Goal: Task Accomplishment & Management: Use online tool/utility

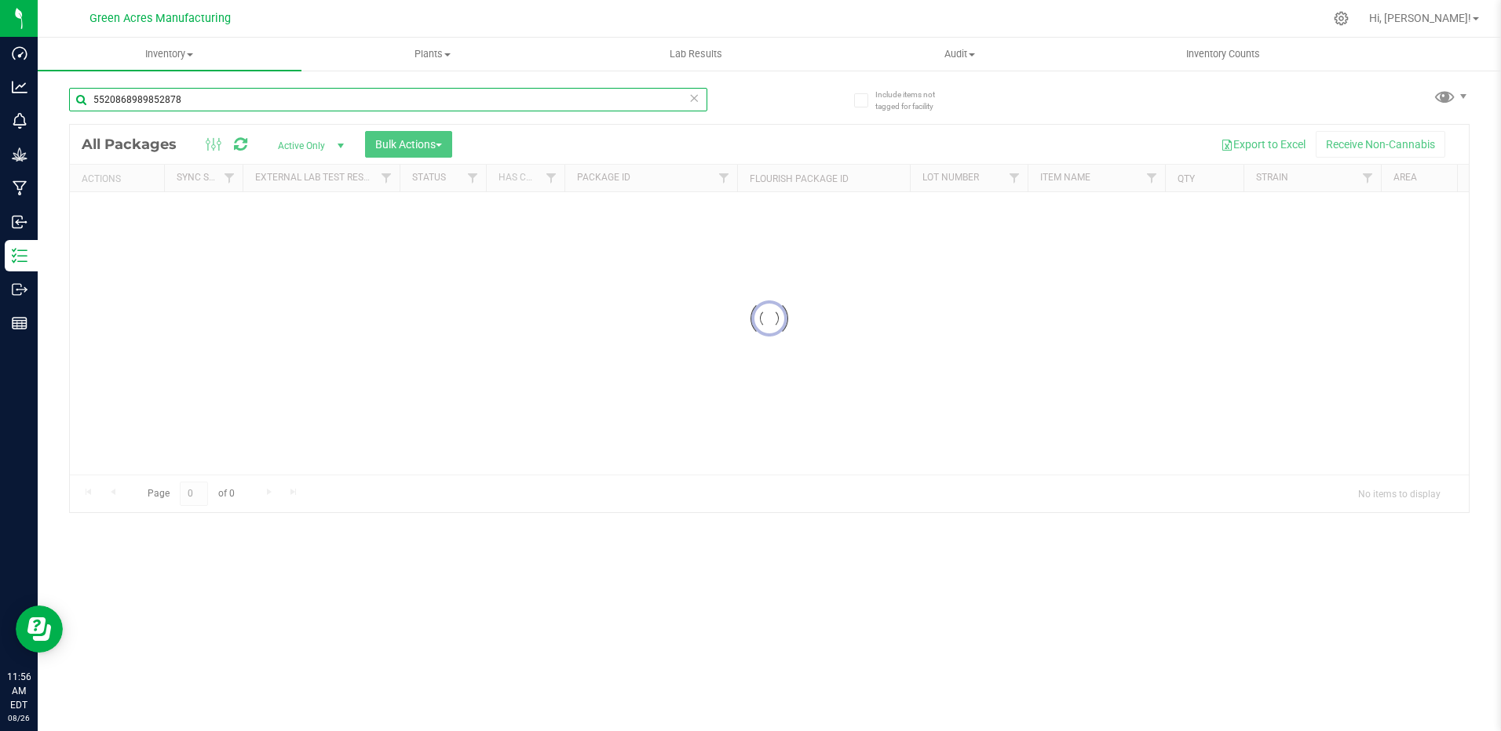
click at [286, 100] on input "5520868989852878" at bounding box center [388, 100] width 638 height 24
type input "2708544192243338"
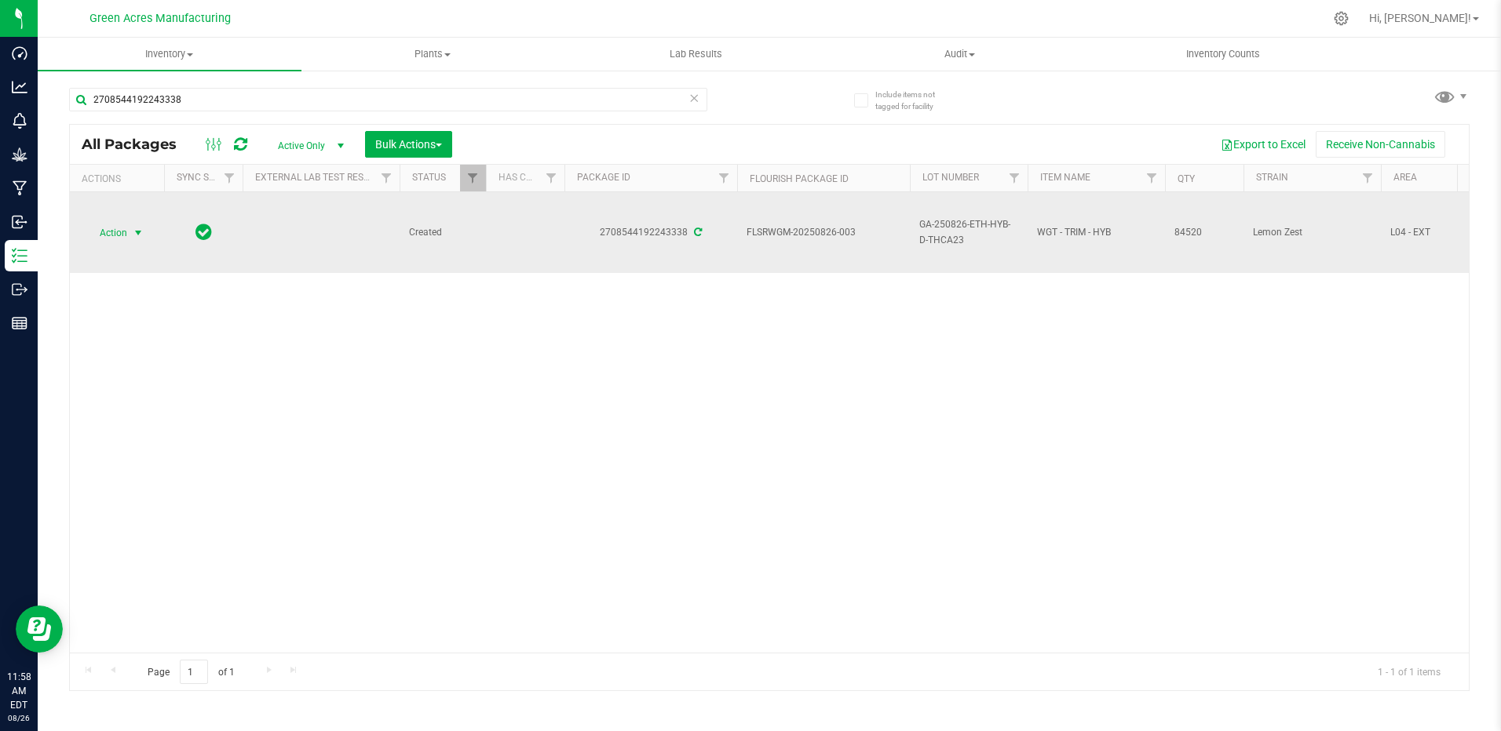
click at [115, 235] on span "Action" at bounding box center [107, 233] width 42 height 22
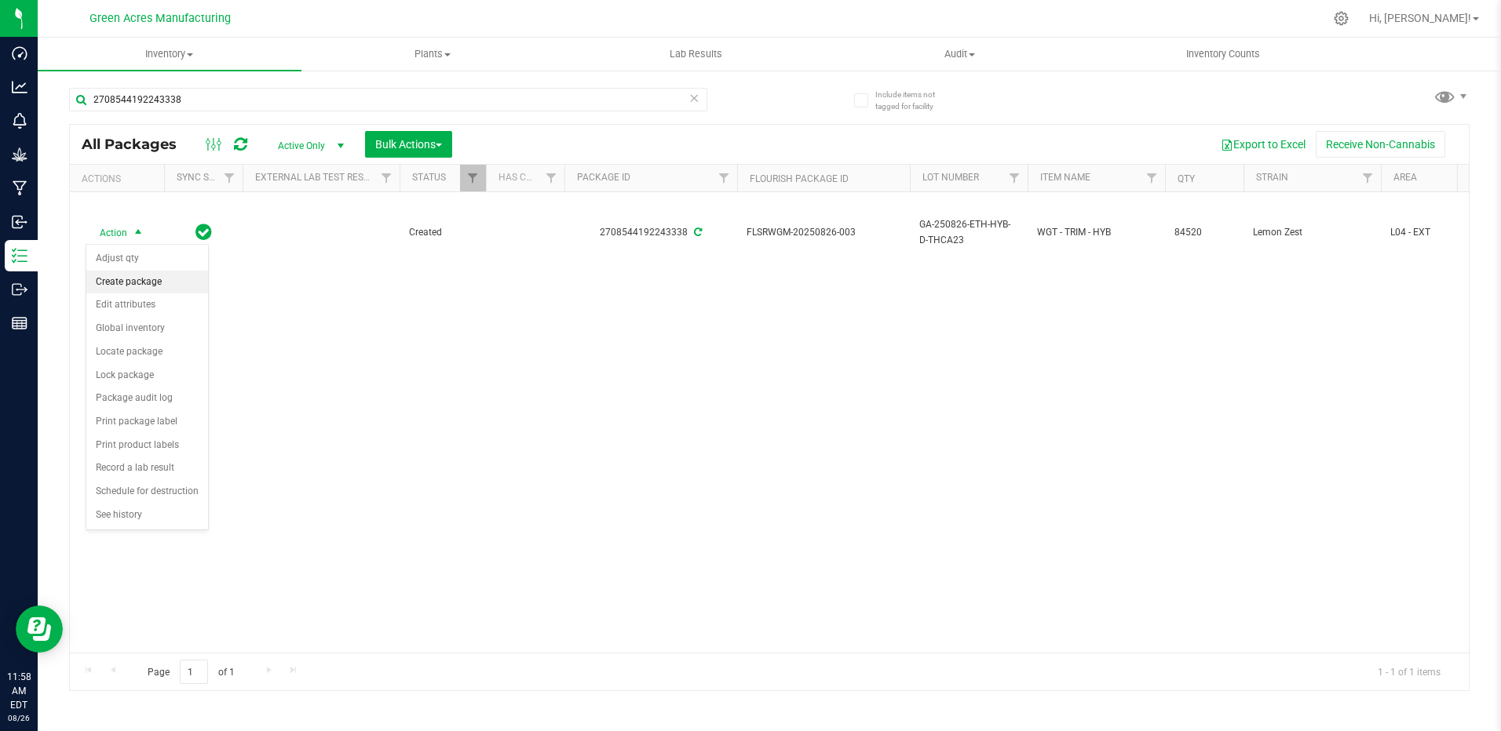
click at [141, 286] on li "Create package" at bounding box center [147, 283] width 122 height 24
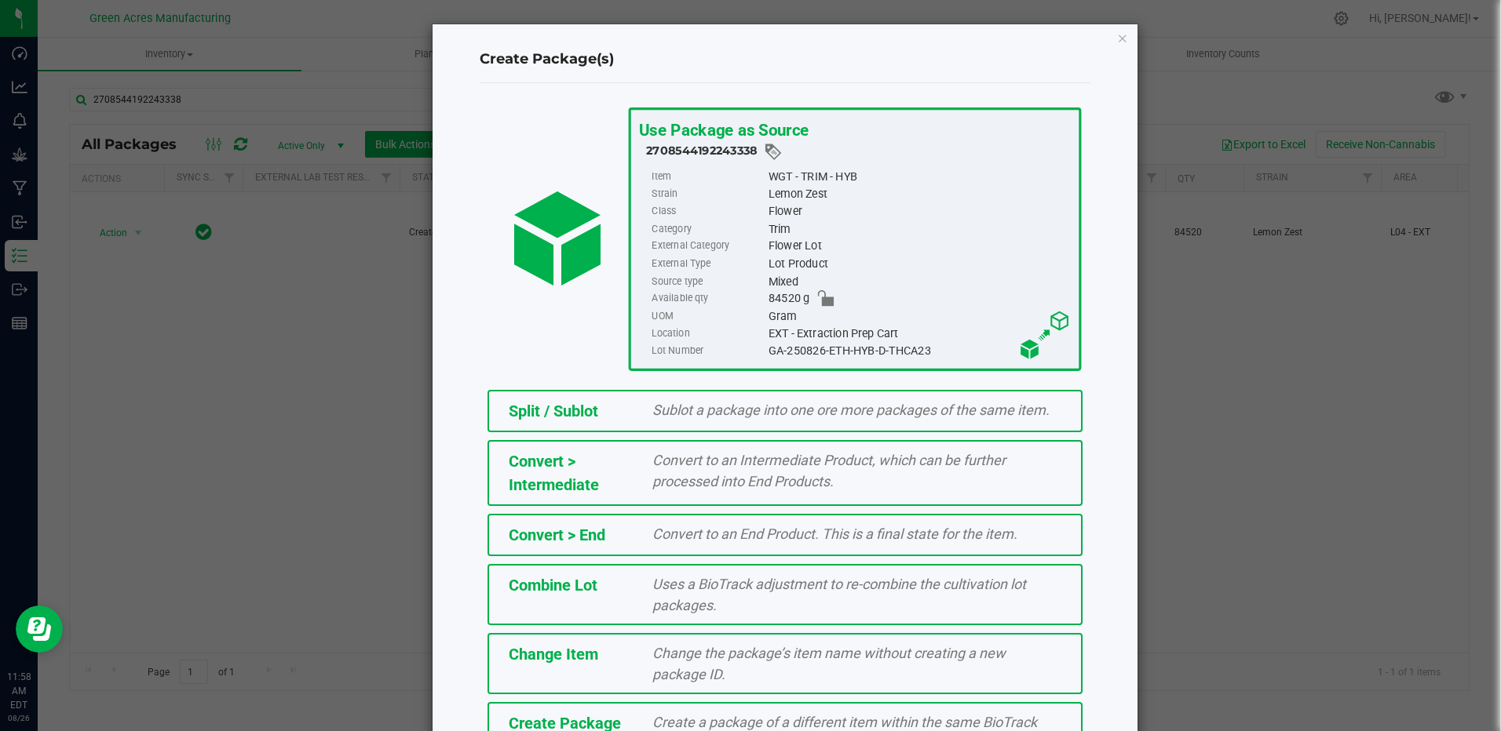
scroll to position [103, 0]
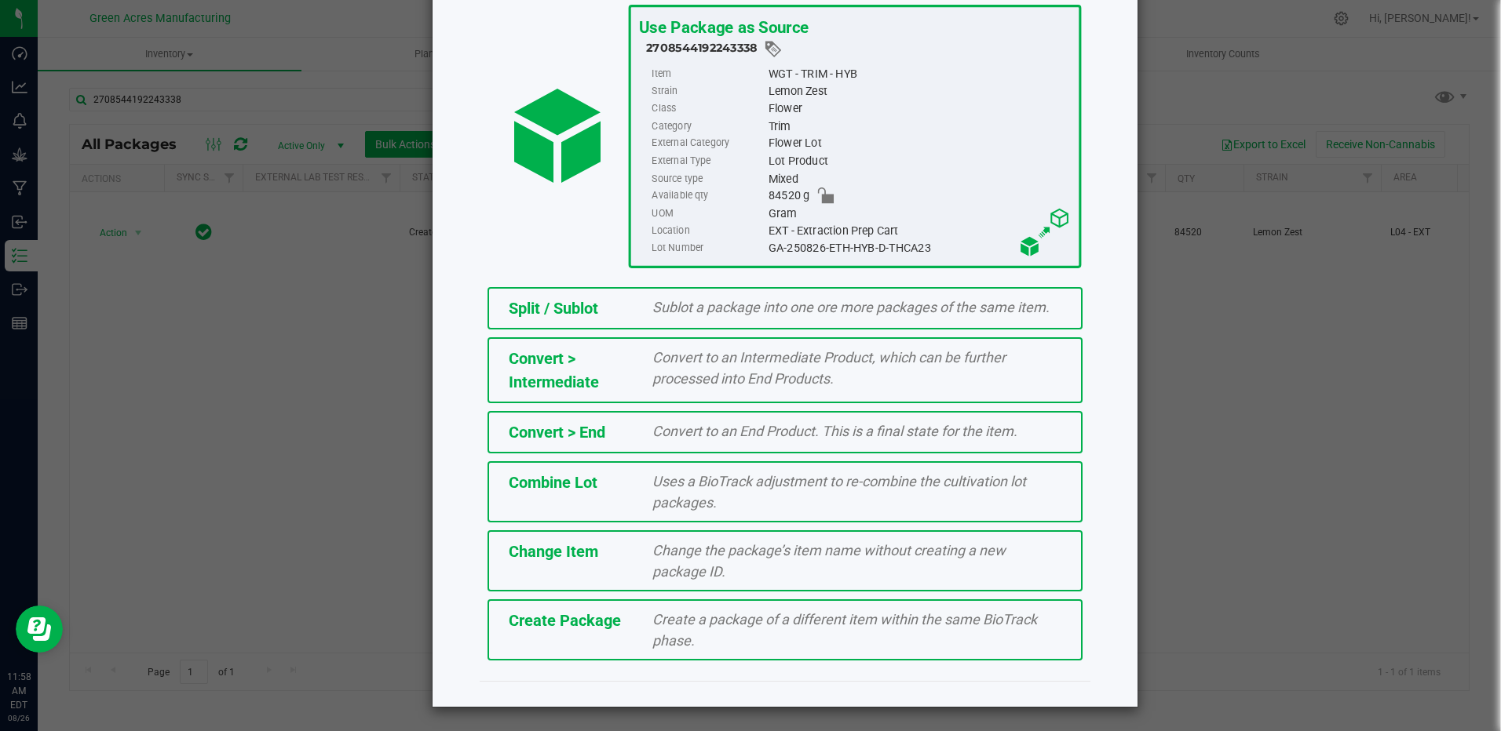
click at [640, 636] on div "Create a package of a different item within the same BioTrack phase." at bounding box center [856, 630] width 432 height 42
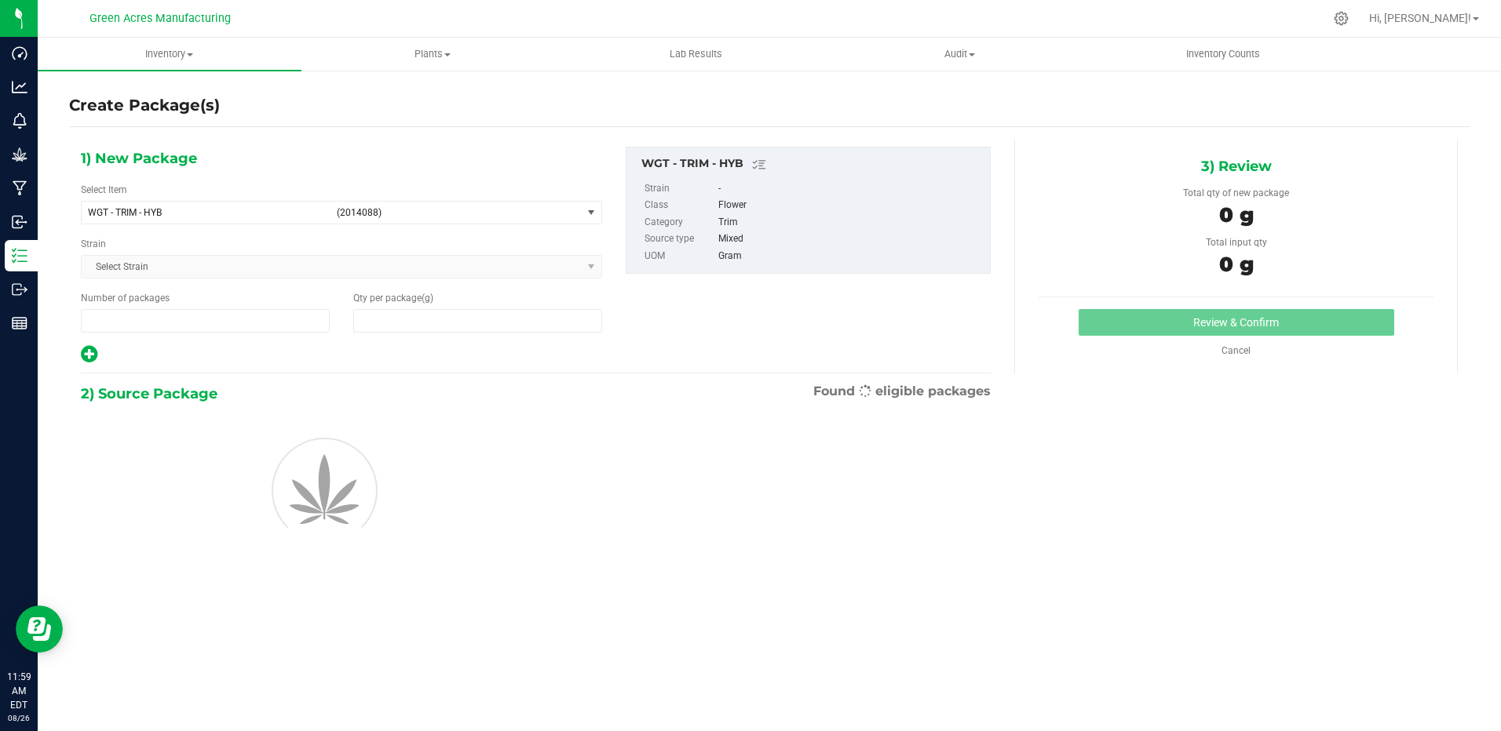
type input "1"
type input "0.0000"
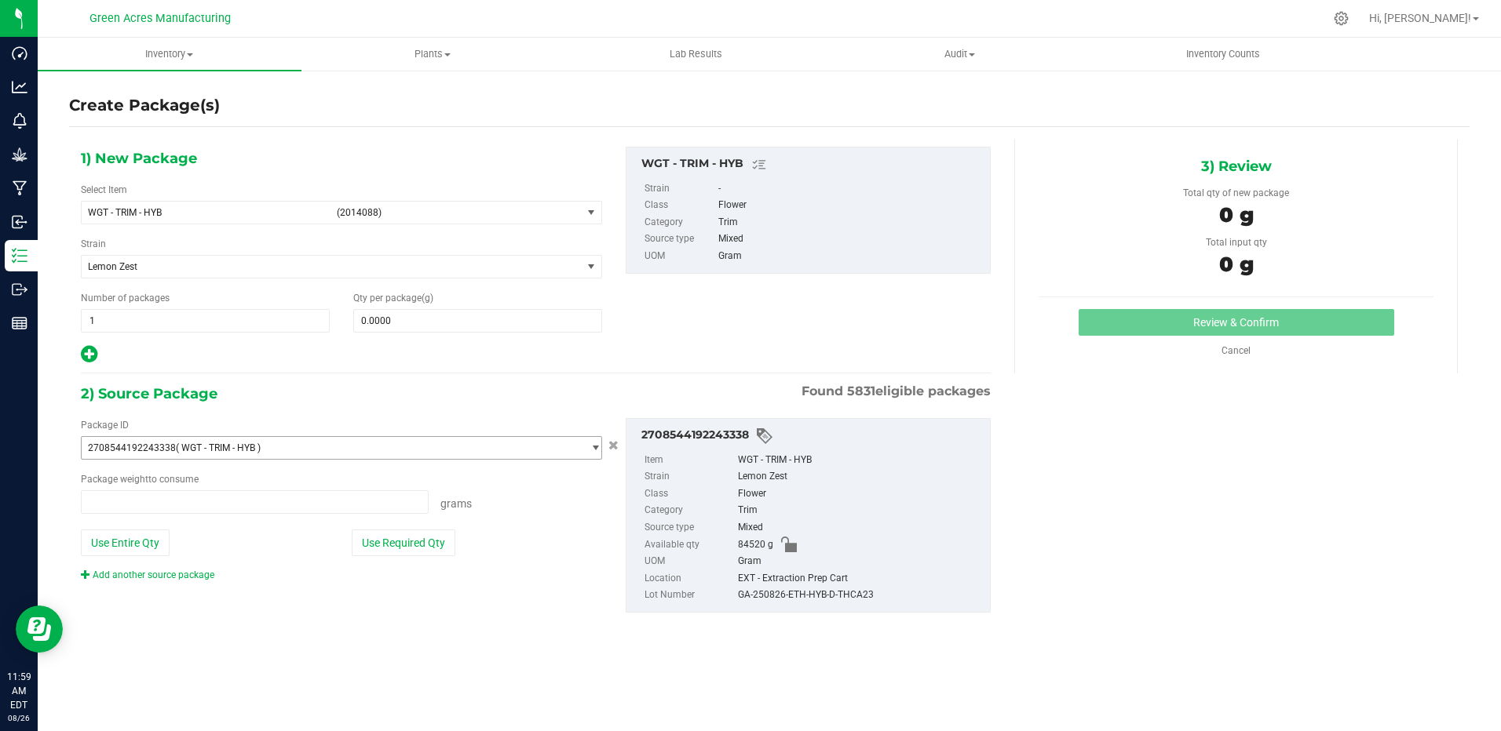
type input "0.0000 g"
click at [356, 213] on span "(2014088)" at bounding box center [456, 212] width 239 height 11
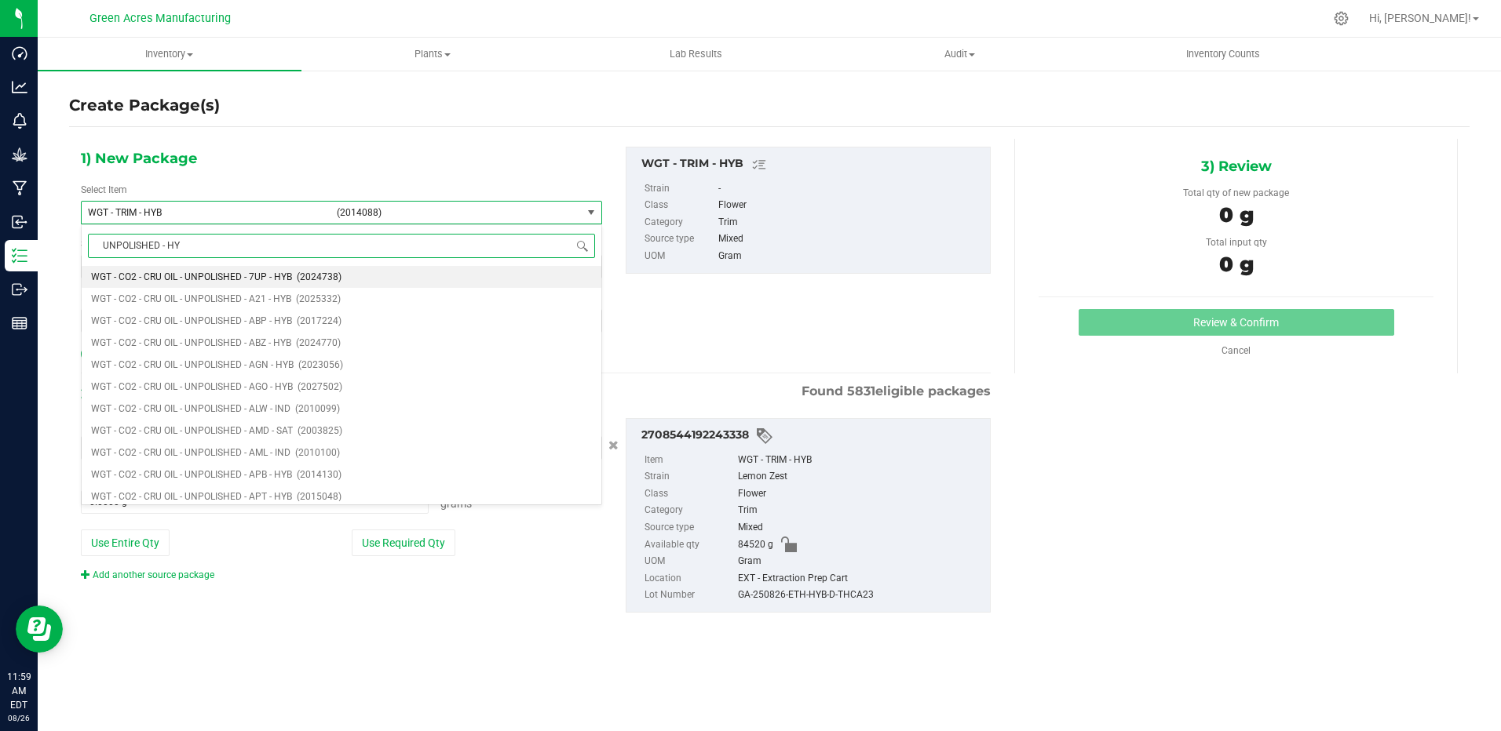
type input "UNPOLISHED - HYB"
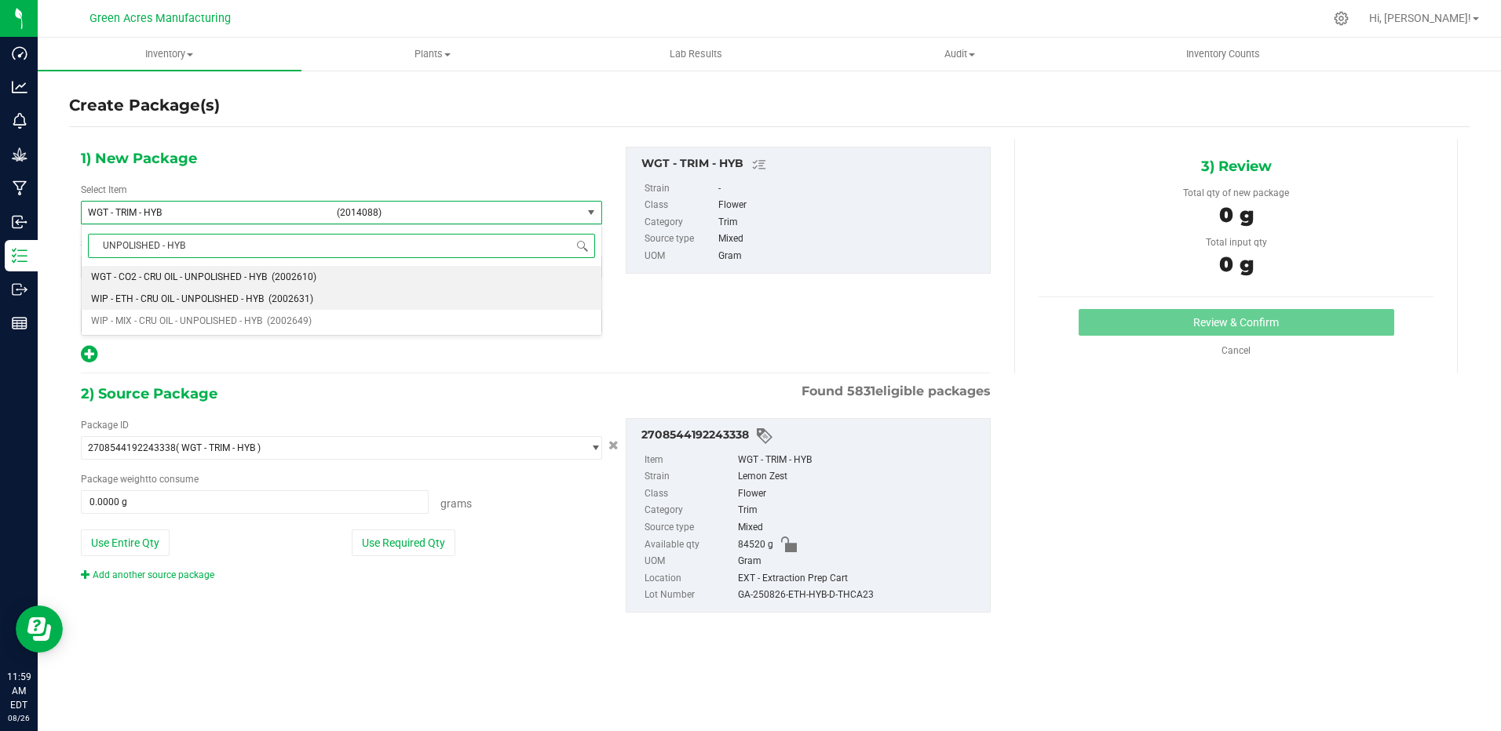
click at [140, 292] on li "WIP - ETH - CRU OIL - UNPOLISHED - HYB (2002631)" at bounding box center [342, 299] width 520 height 22
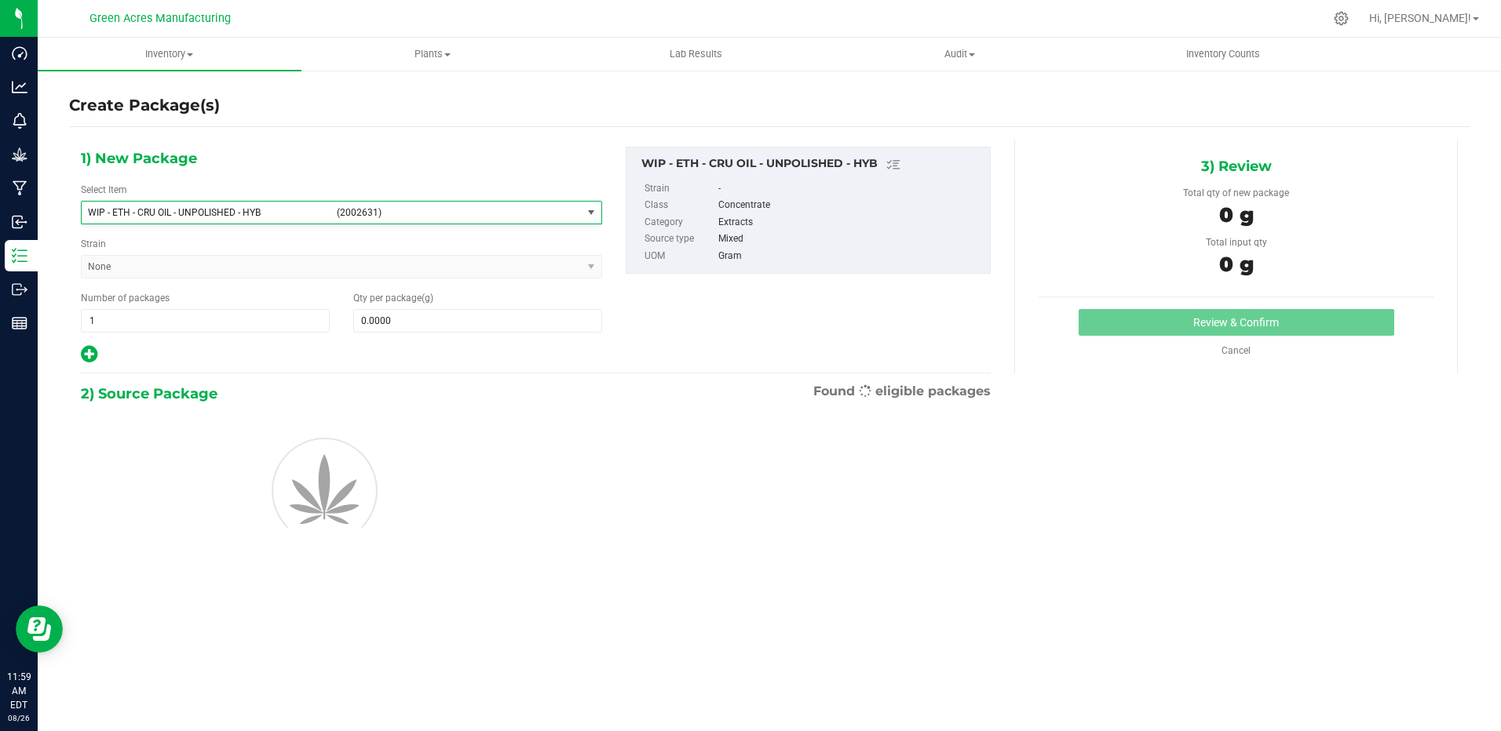
type input "0.0000"
click at [440, 330] on span at bounding box center [477, 321] width 249 height 24
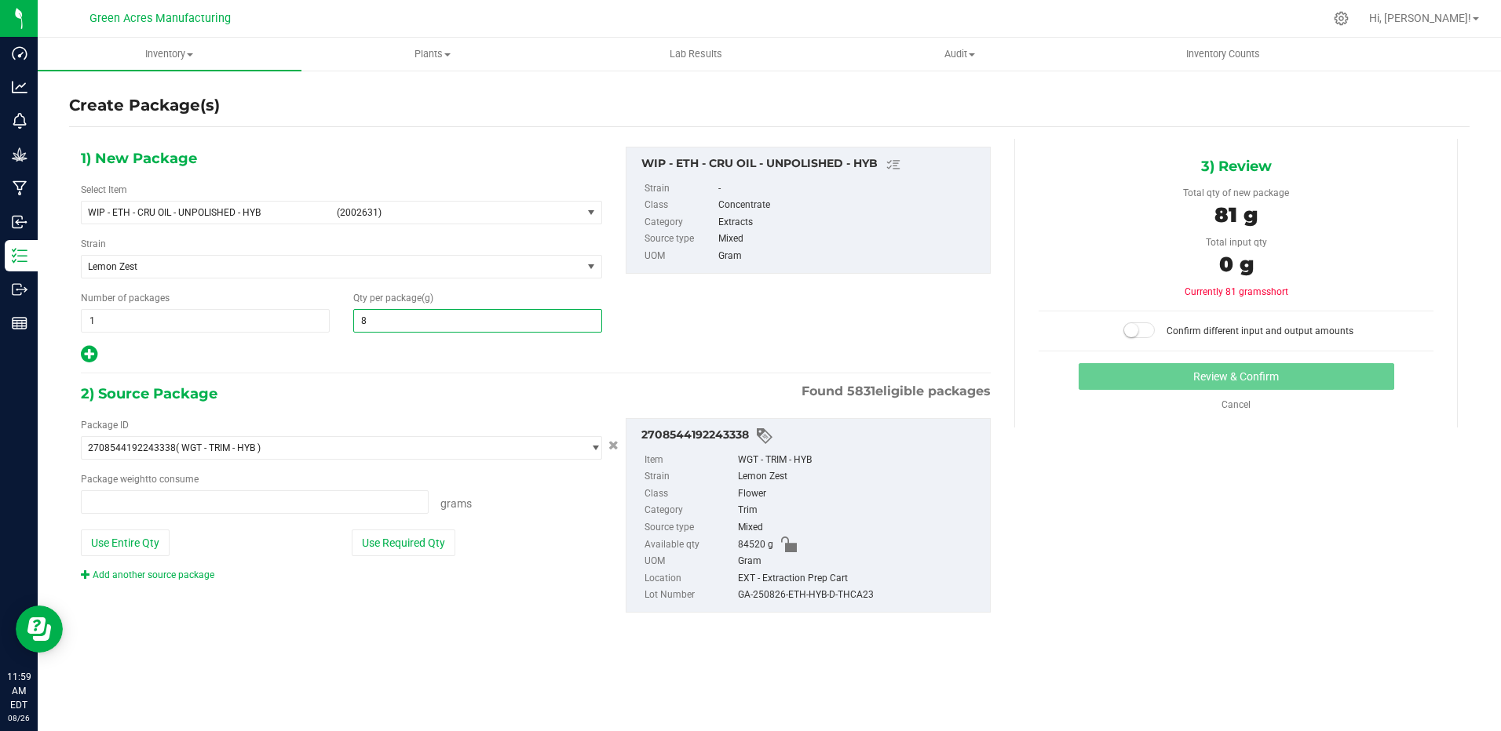
type input "81"
type input "0.0000 g"
type input "8133.75"
type input "8,133.7500"
click at [110, 545] on button "Use Entire Qty" at bounding box center [125, 543] width 89 height 27
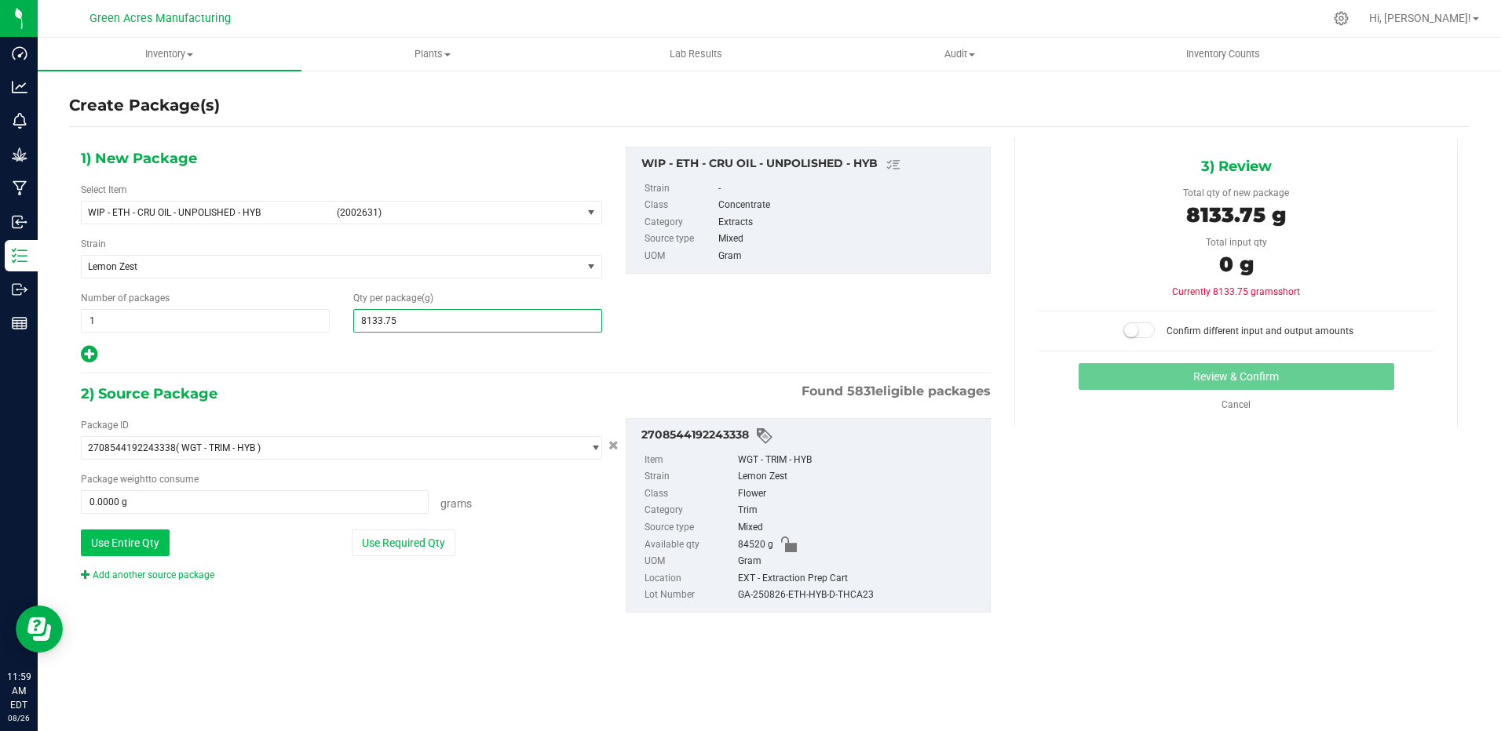
type input "84520.0000 g"
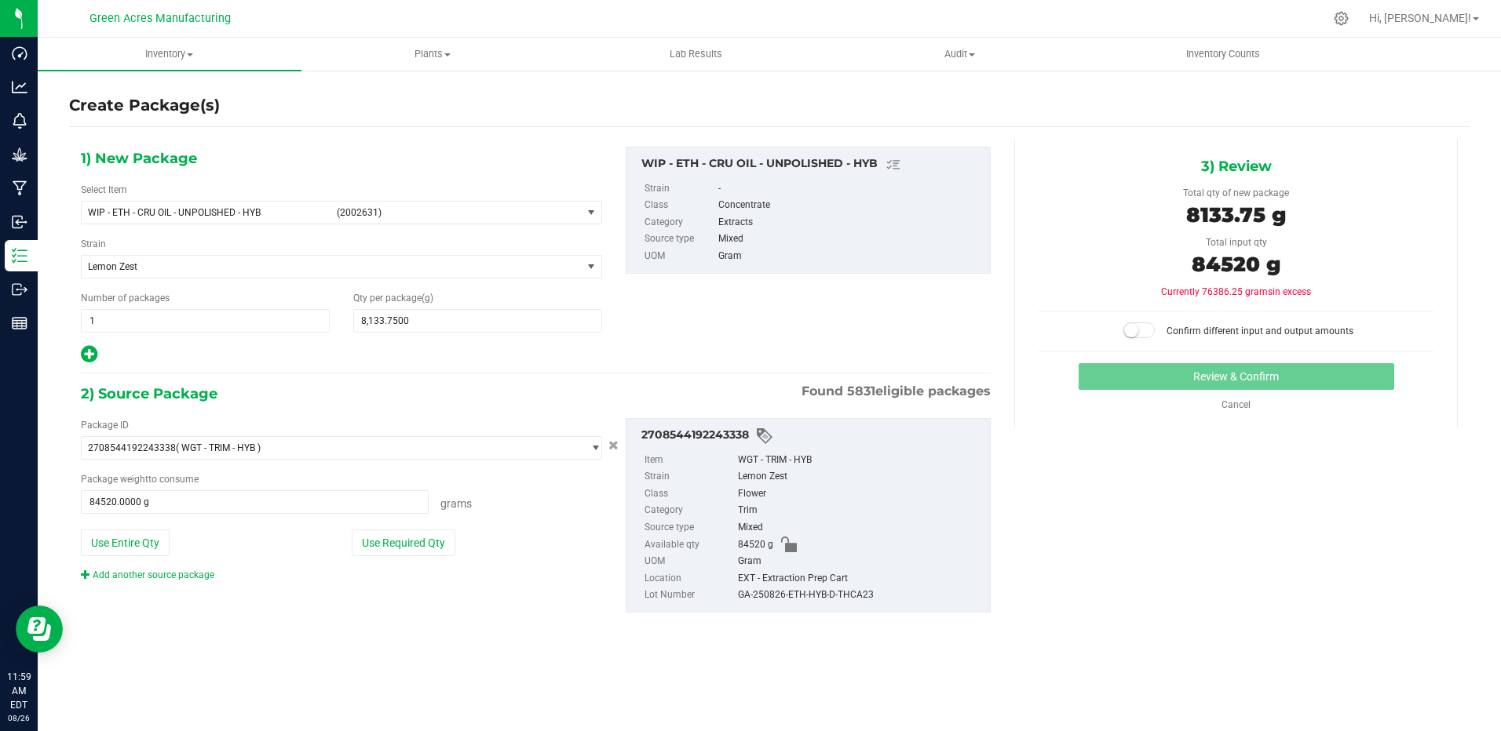
click at [1143, 332] on span at bounding box center [1138, 331] width 31 height 16
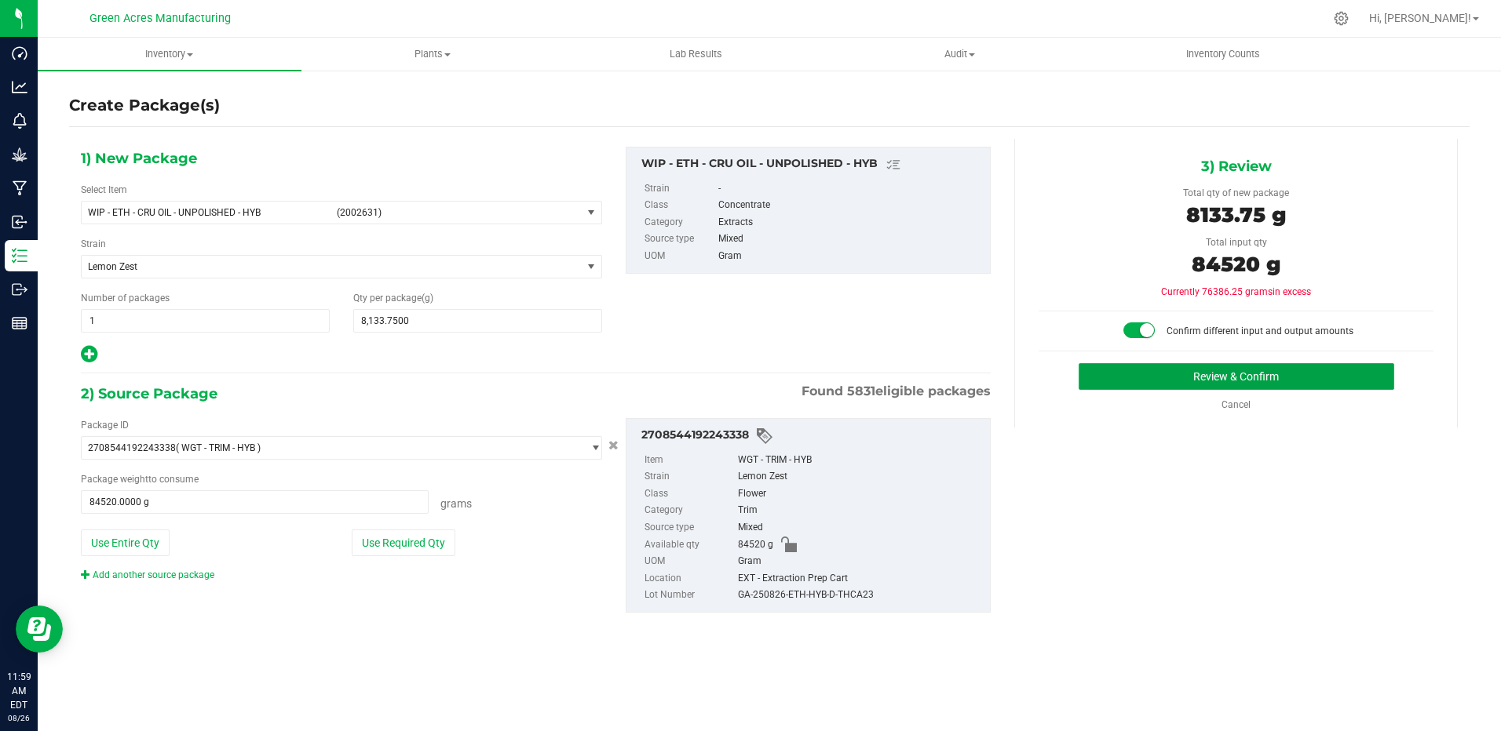
click at [1151, 377] on button "Review & Confirm" at bounding box center [1235, 376] width 315 height 27
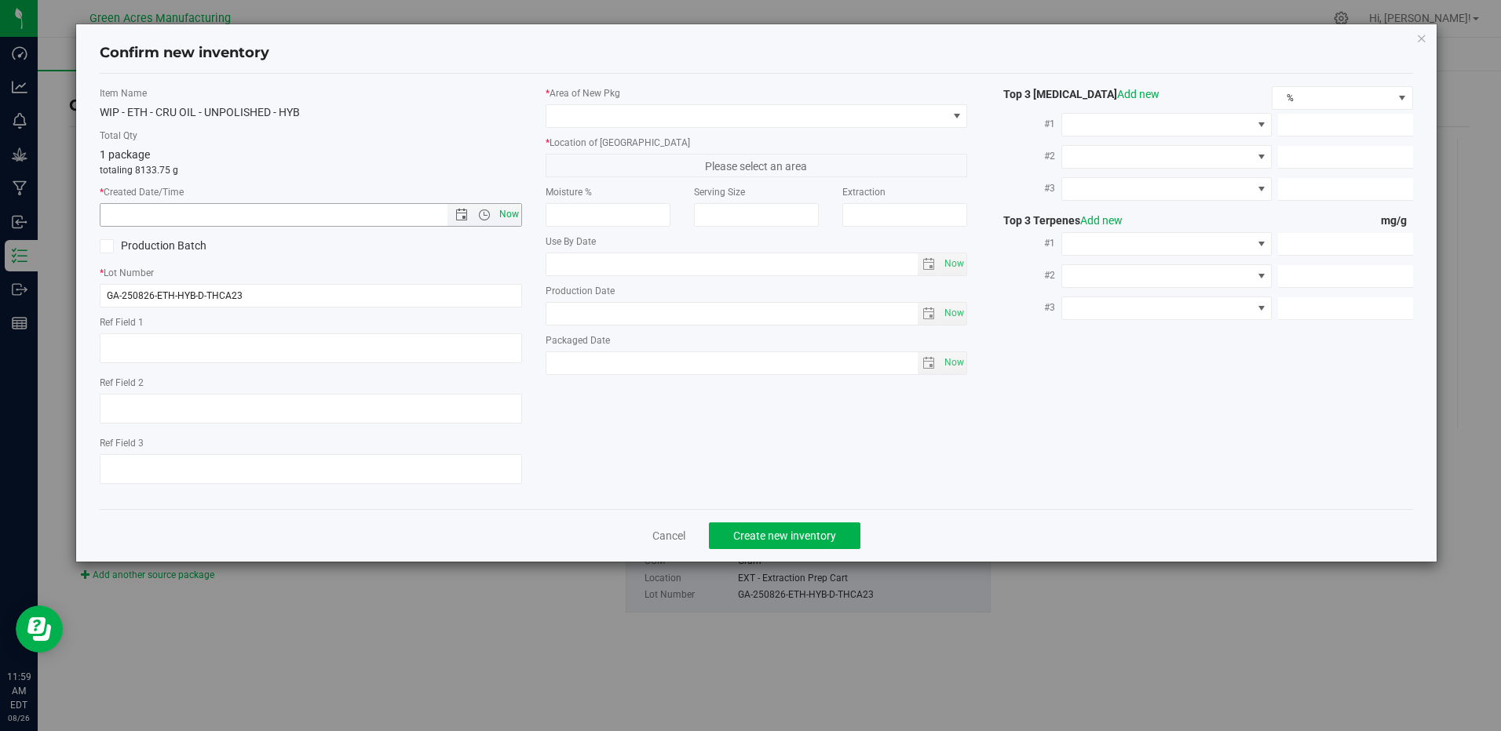
click at [516, 221] on span "Now" at bounding box center [508, 214] width 27 height 23
type input "[DATE] 11:59 AM"
click at [922, 113] on span at bounding box center [746, 116] width 400 height 22
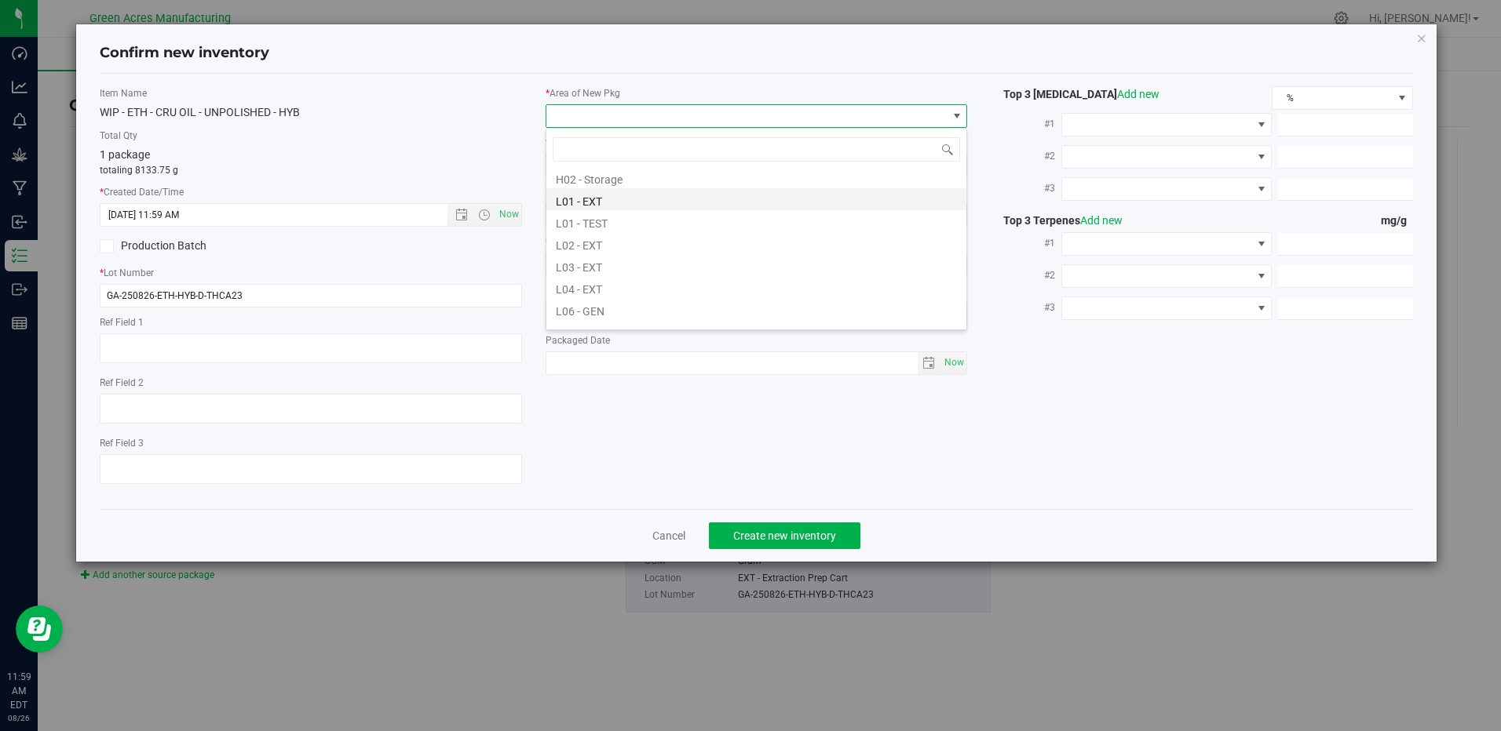
scroll to position [314, 0]
click at [606, 248] on li "L04 - EXT" at bounding box center [756, 240] width 420 height 22
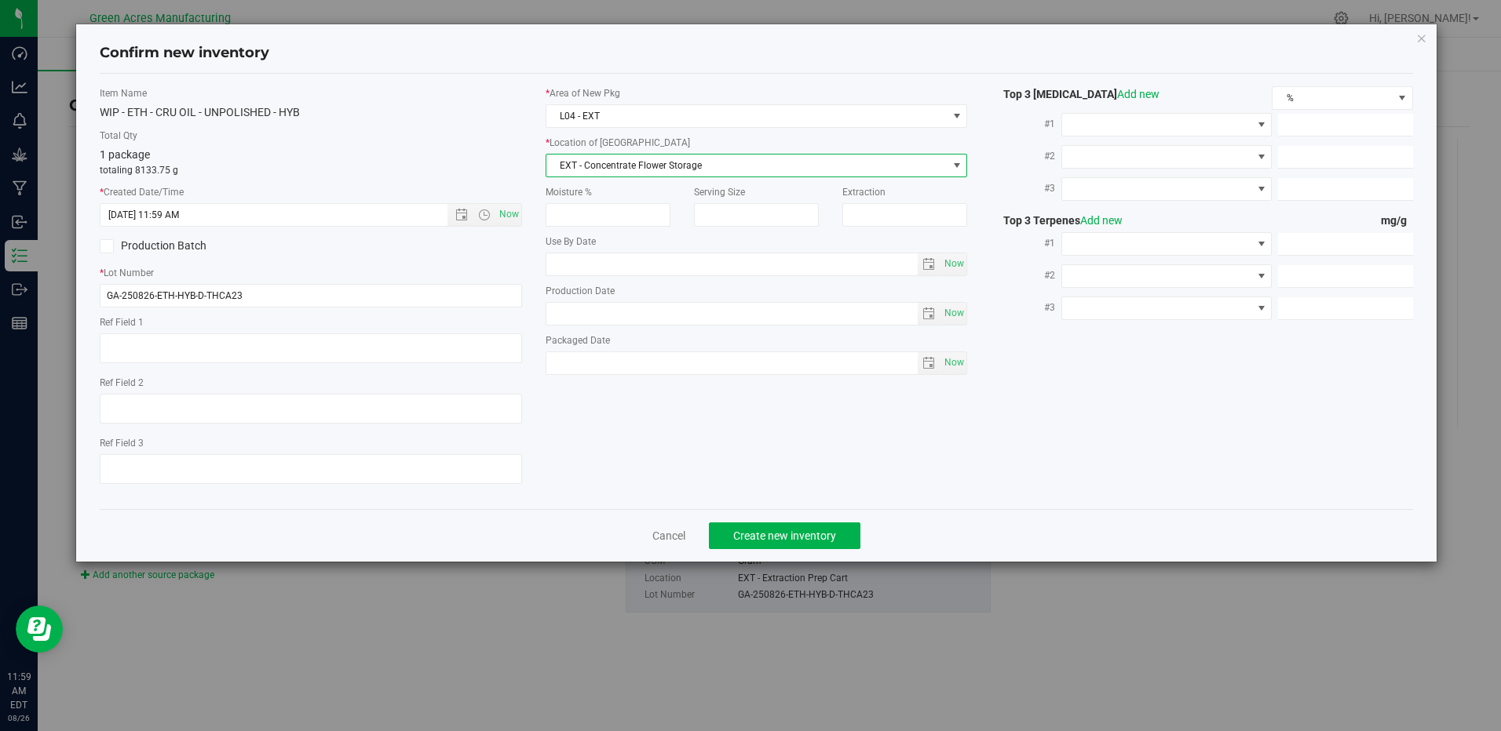
click at [651, 169] on span "EXT - Concentrate Flower Storage" at bounding box center [746, 166] width 400 height 22
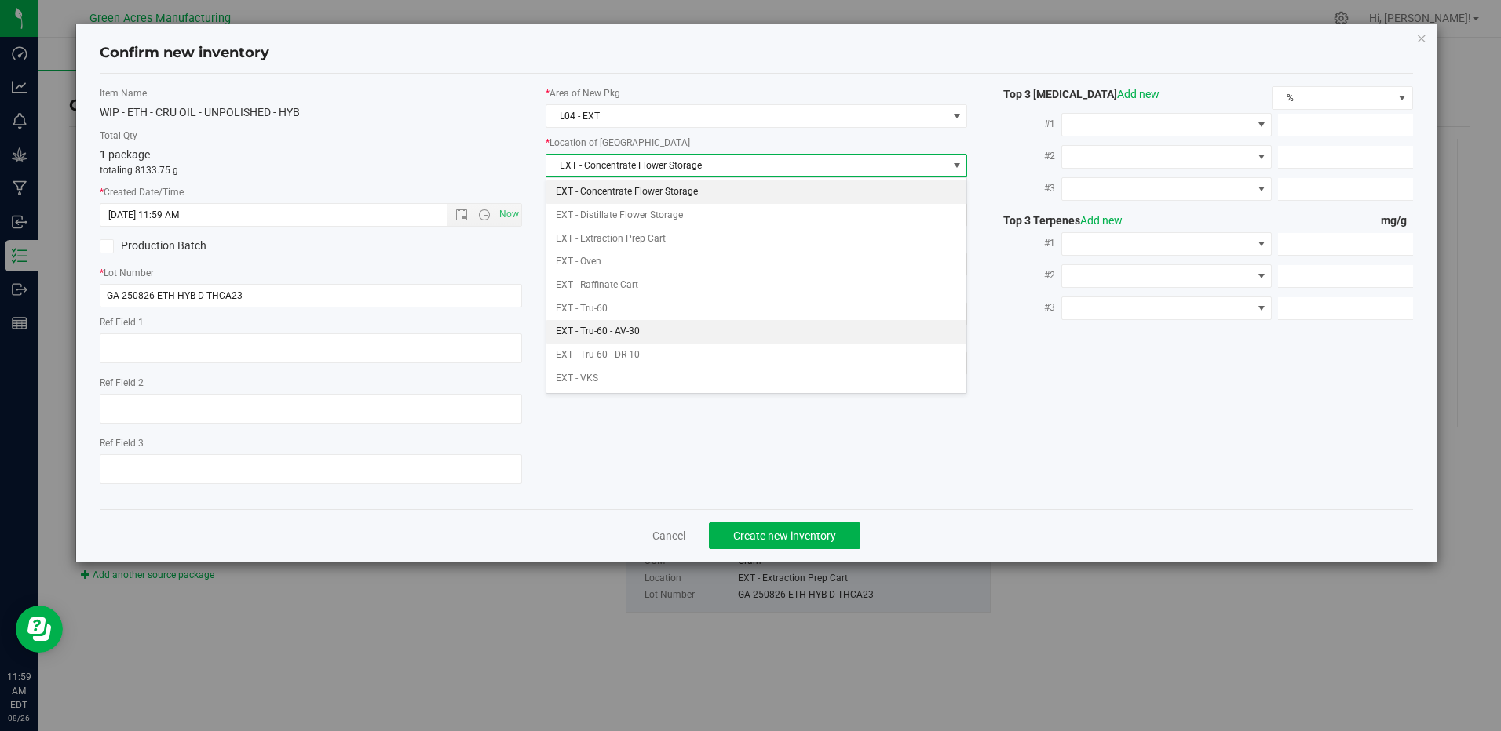
click at [637, 326] on li "EXT - Tru-60 - AV-30" at bounding box center [756, 332] width 420 height 24
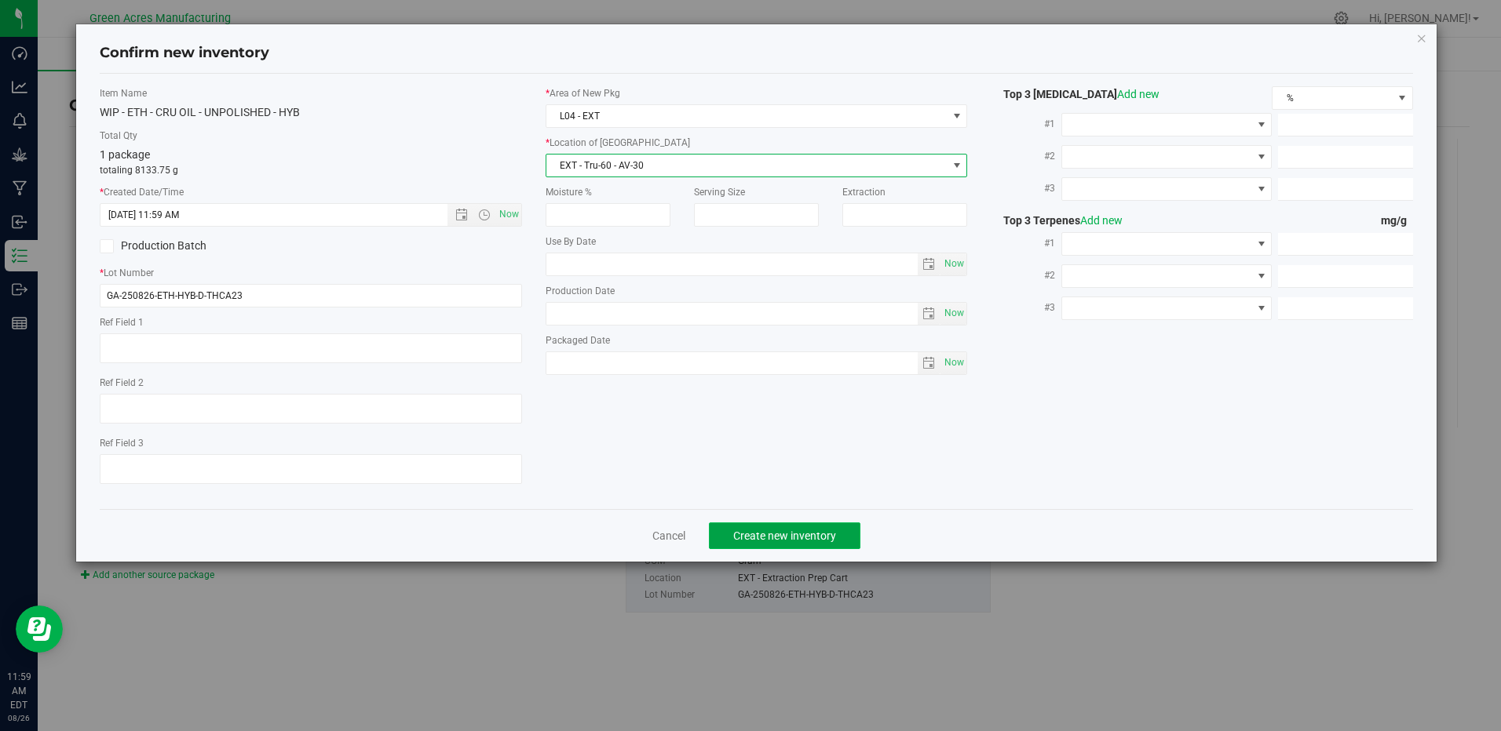
click at [815, 538] on span "Create new inventory" at bounding box center [784, 536] width 103 height 13
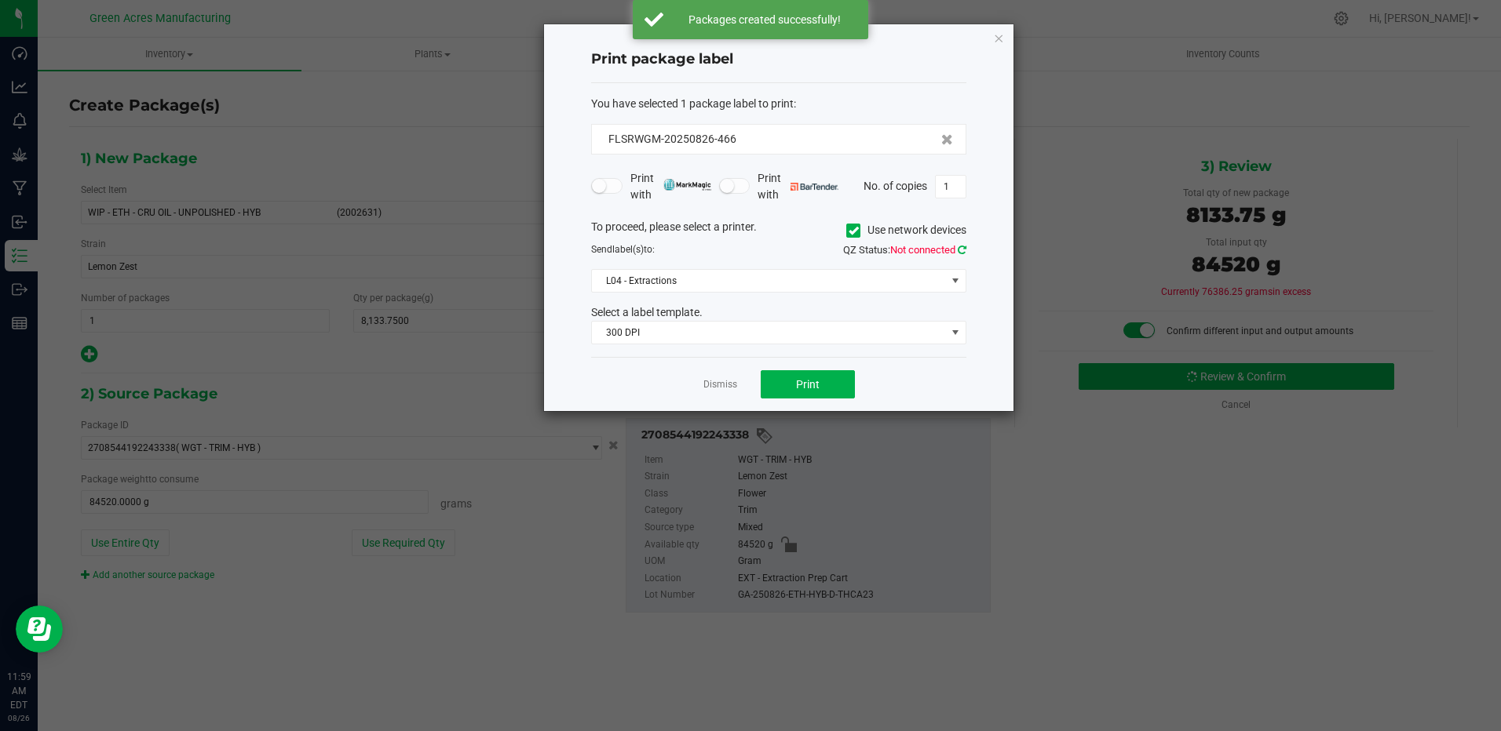
click at [959, 248] on icon at bounding box center [961, 250] width 9 height 10
click at [835, 379] on button "Print" at bounding box center [807, 384] width 94 height 28
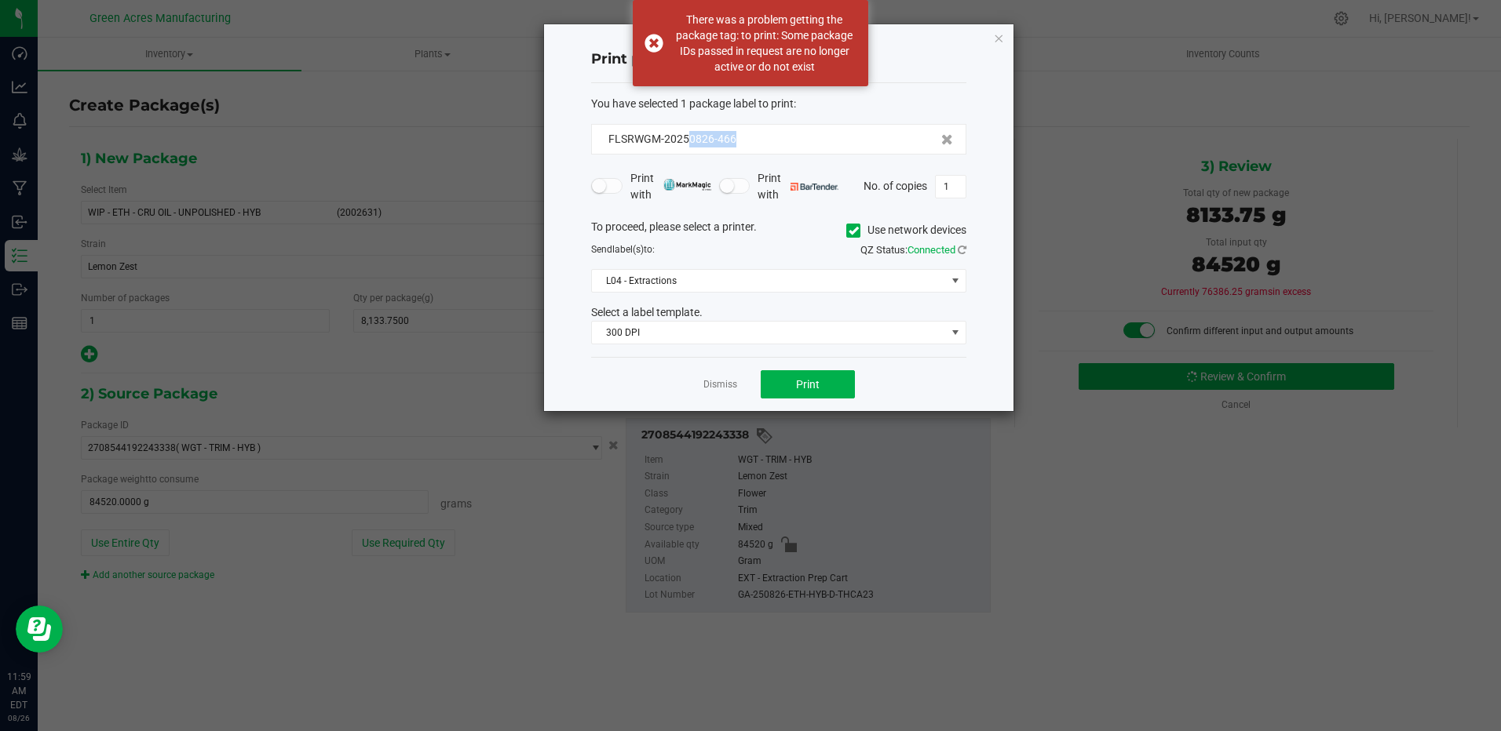
drag, startPoint x: 691, startPoint y: 140, endPoint x: 760, endPoint y: 149, distance: 69.7
click at [760, 149] on div "FLSRWGM-20250826-466" at bounding box center [778, 139] width 375 height 31
drag, startPoint x: 760, startPoint y: 149, endPoint x: 706, endPoint y: 137, distance: 55.4
copy span "0826-466"
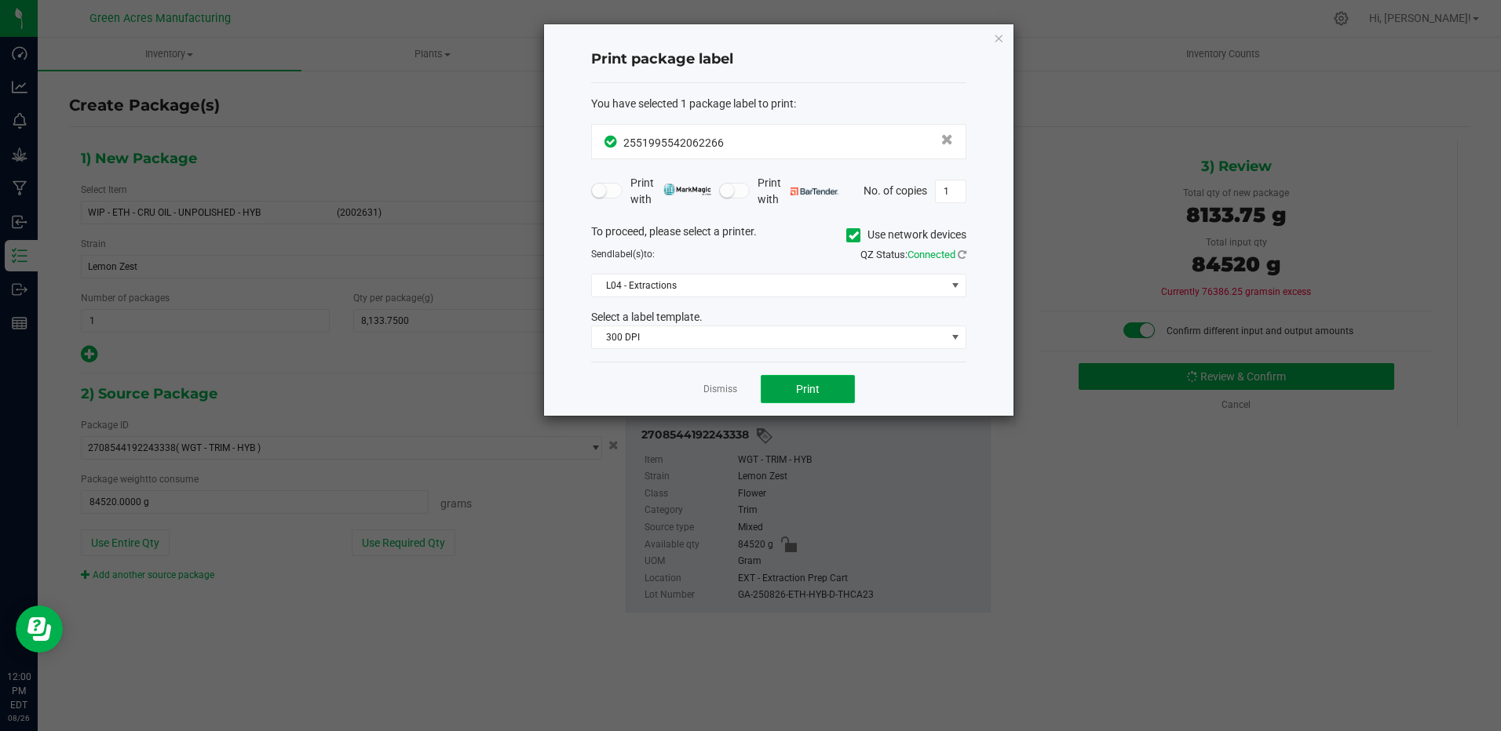
click at [828, 388] on button "Print" at bounding box center [807, 389] width 94 height 28
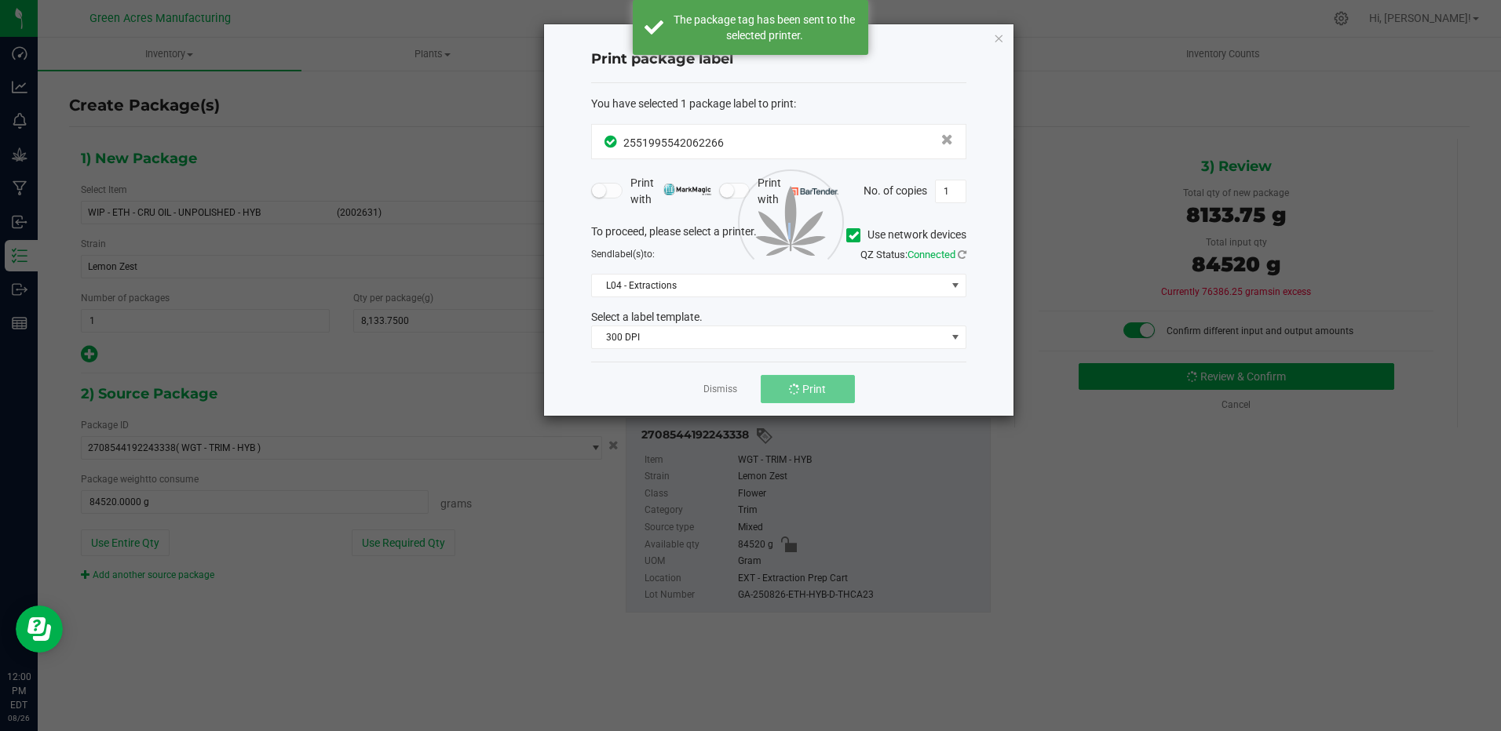
click at [828, 388] on div at bounding box center [778, 220] width 469 height 392
click at [828, 388] on button "Print" at bounding box center [807, 389] width 94 height 28
click at [828, 388] on div at bounding box center [778, 220] width 469 height 392
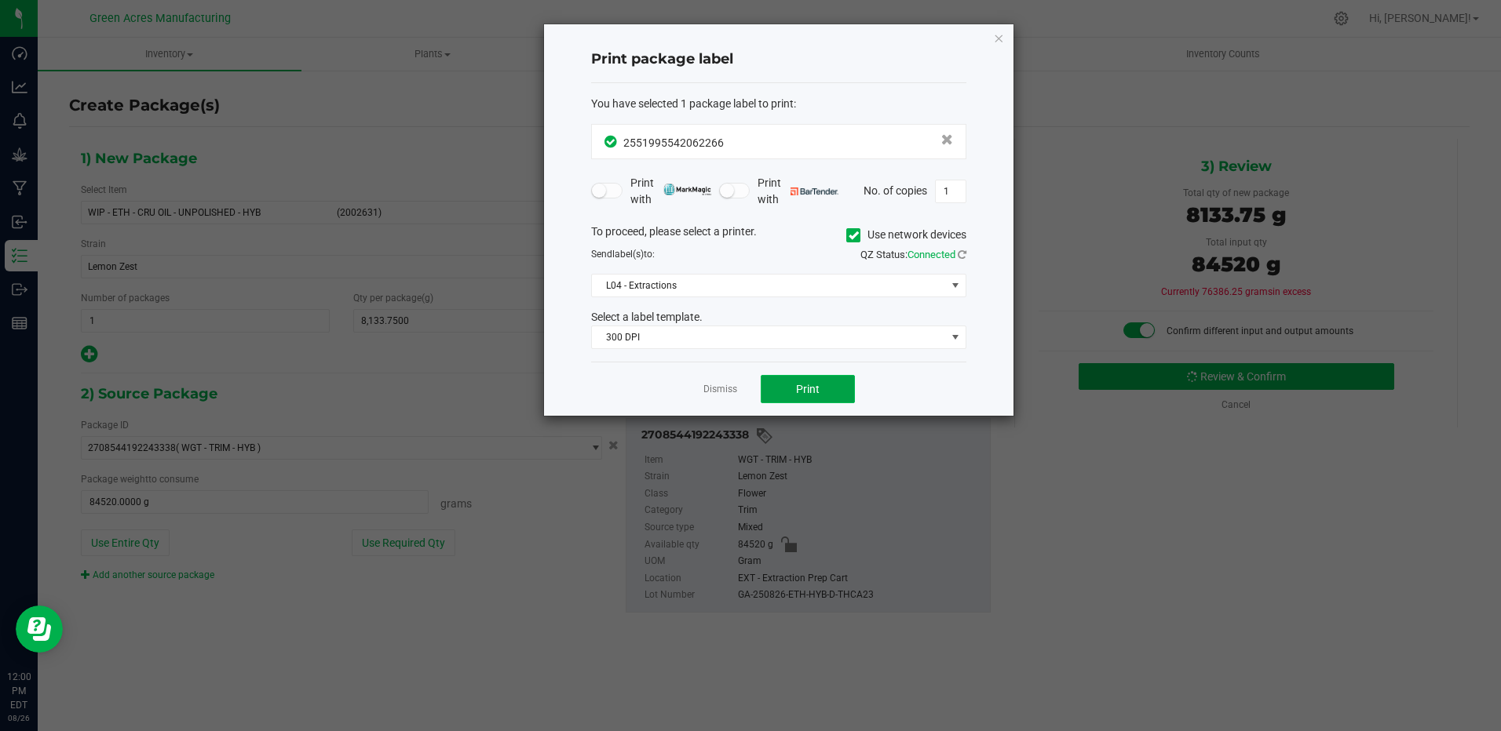
click at [830, 384] on button "Print" at bounding box center [807, 389] width 94 height 28
click at [721, 388] on link "Dismiss" at bounding box center [720, 389] width 34 height 13
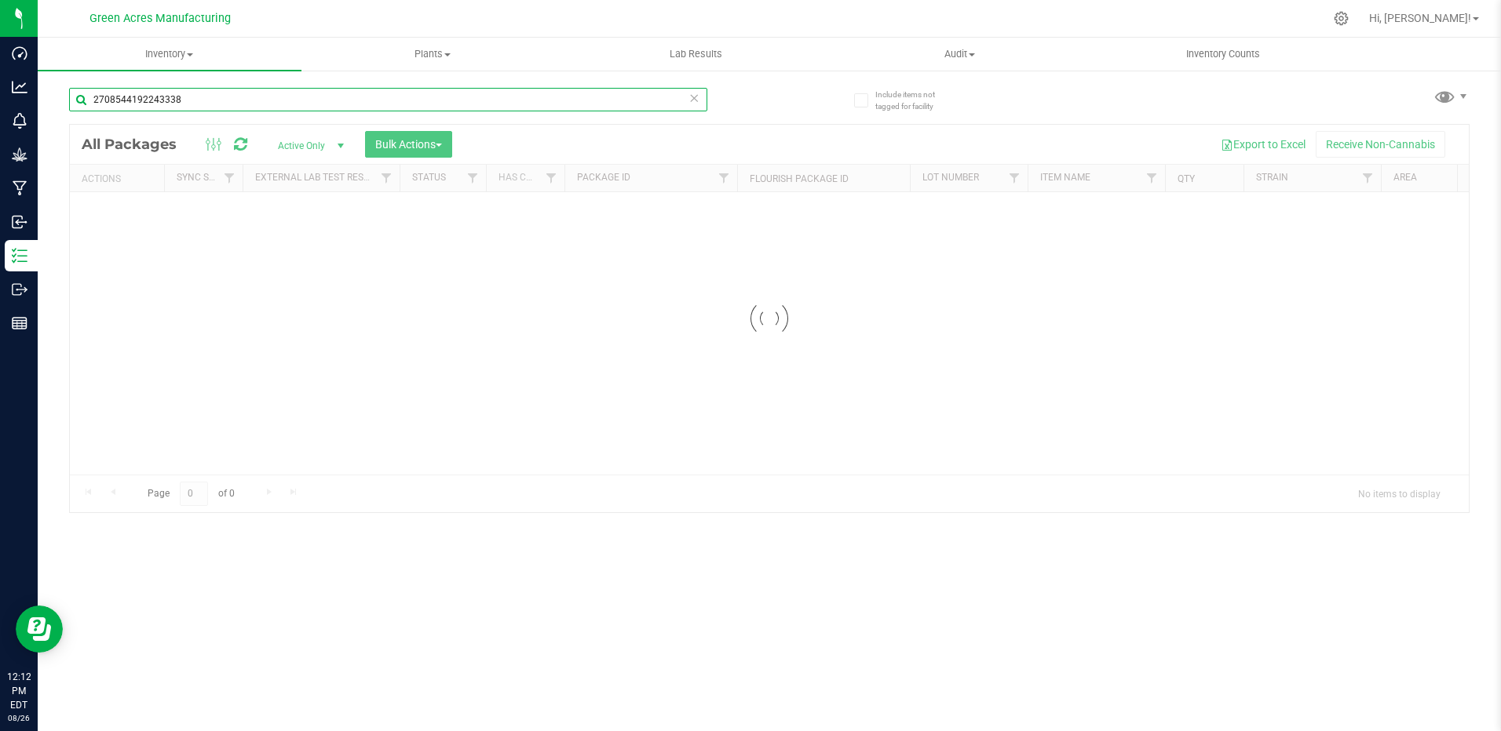
click at [257, 100] on input "2708544192243338" at bounding box center [388, 100] width 638 height 24
type input "2551995542062266"
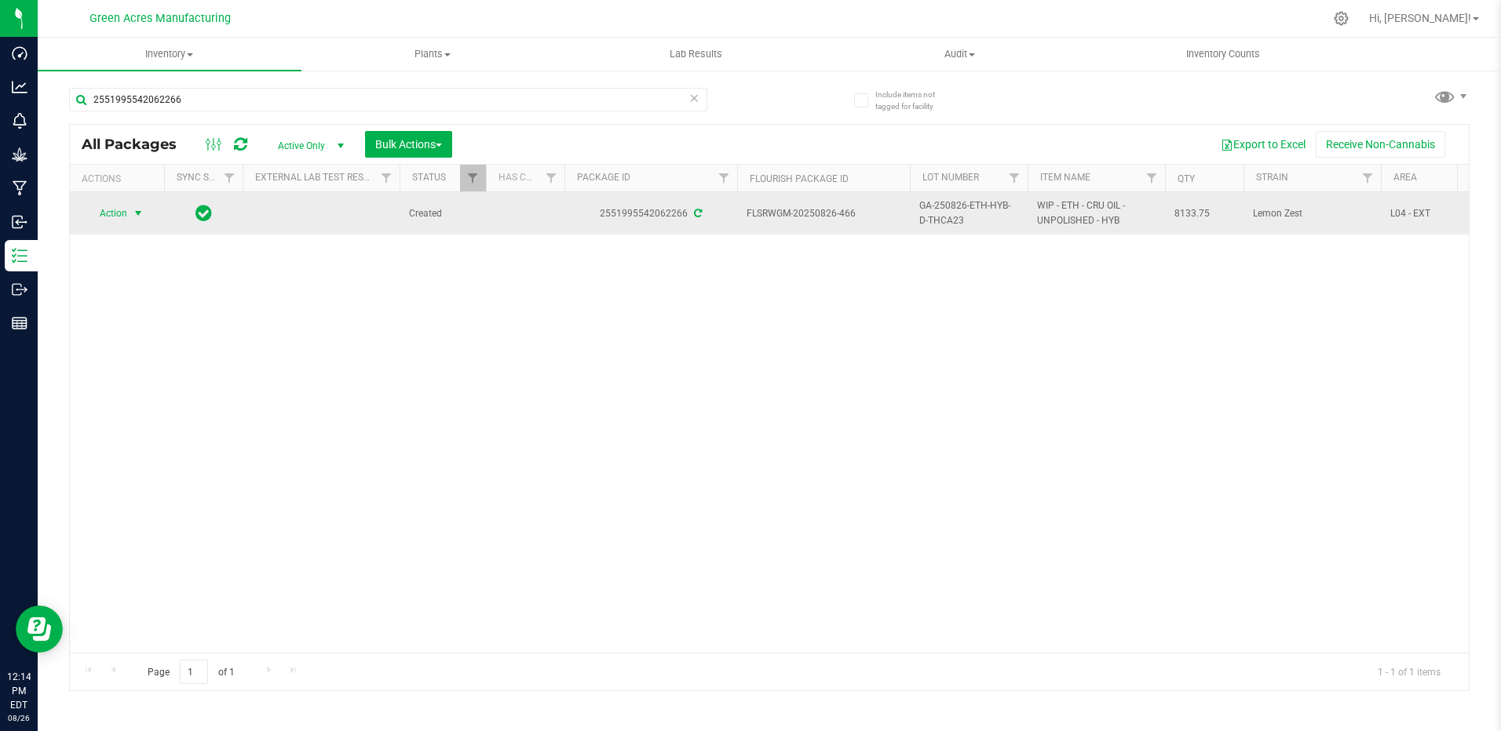
click at [134, 213] on span "select" at bounding box center [138, 213] width 13 height 13
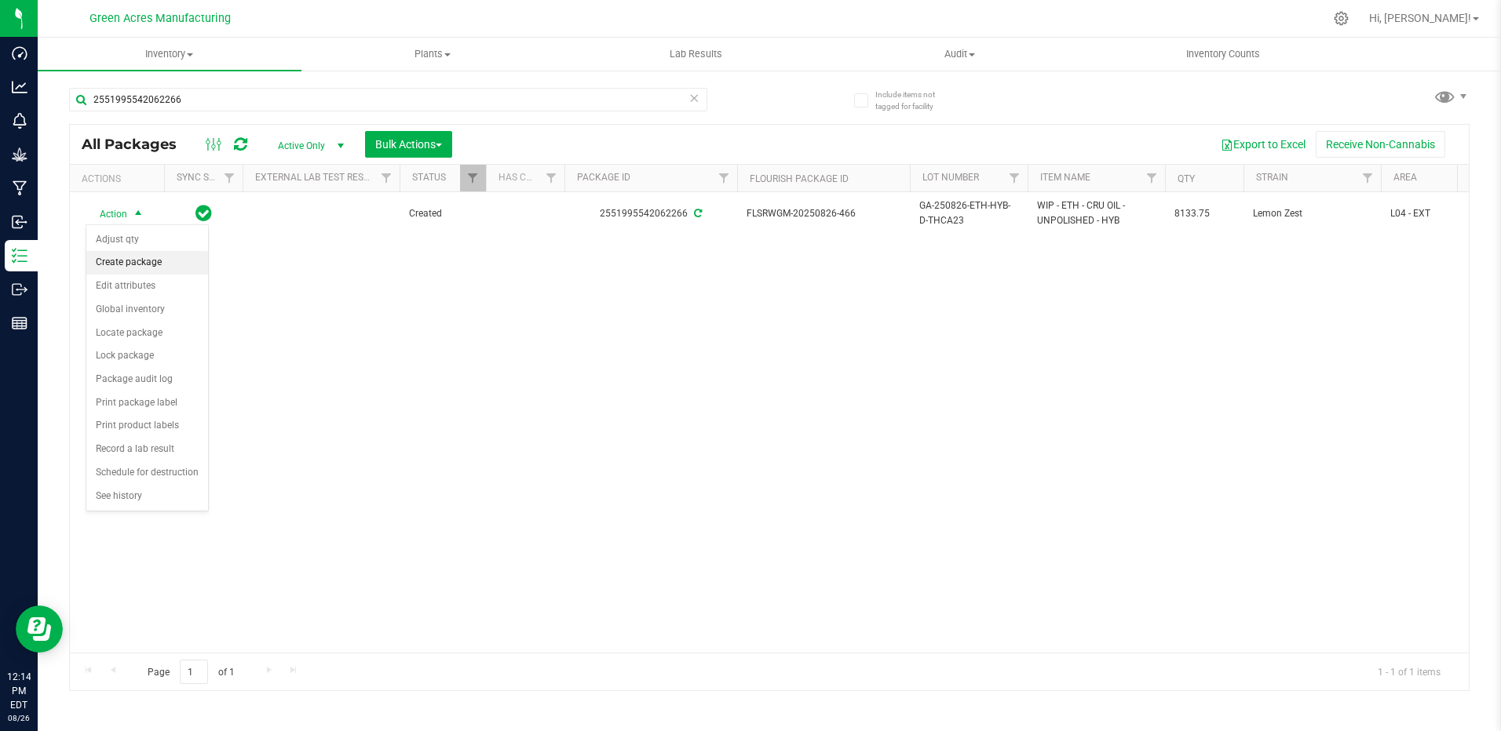
click at [139, 270] on li "Create package" at bounding box center [147, 263] width 122 height 24
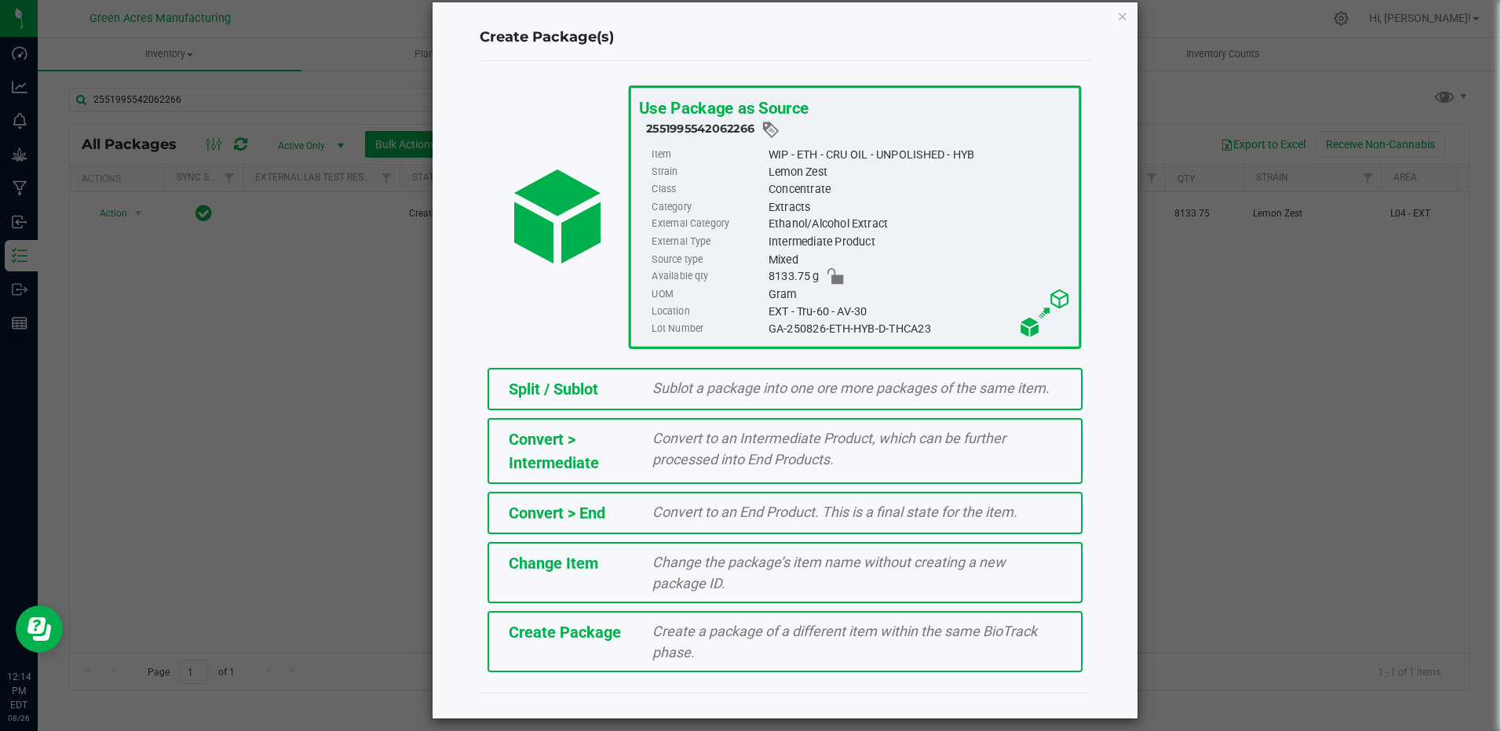
scroll to position [34, 0]
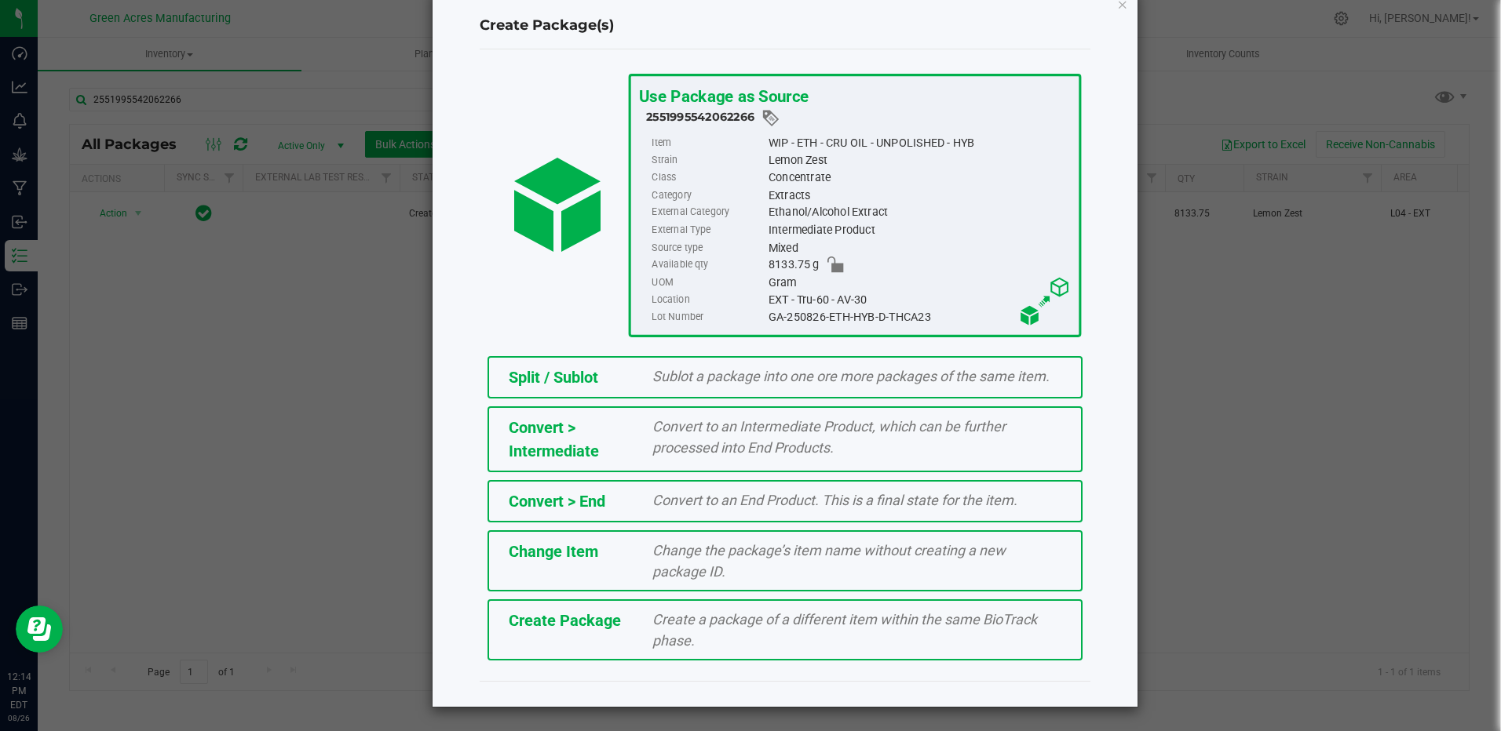
click at [662, 623] on span "Create a package of a different item within the same BioTrack phase." at bounding box center [844, 630] width 385 height 38
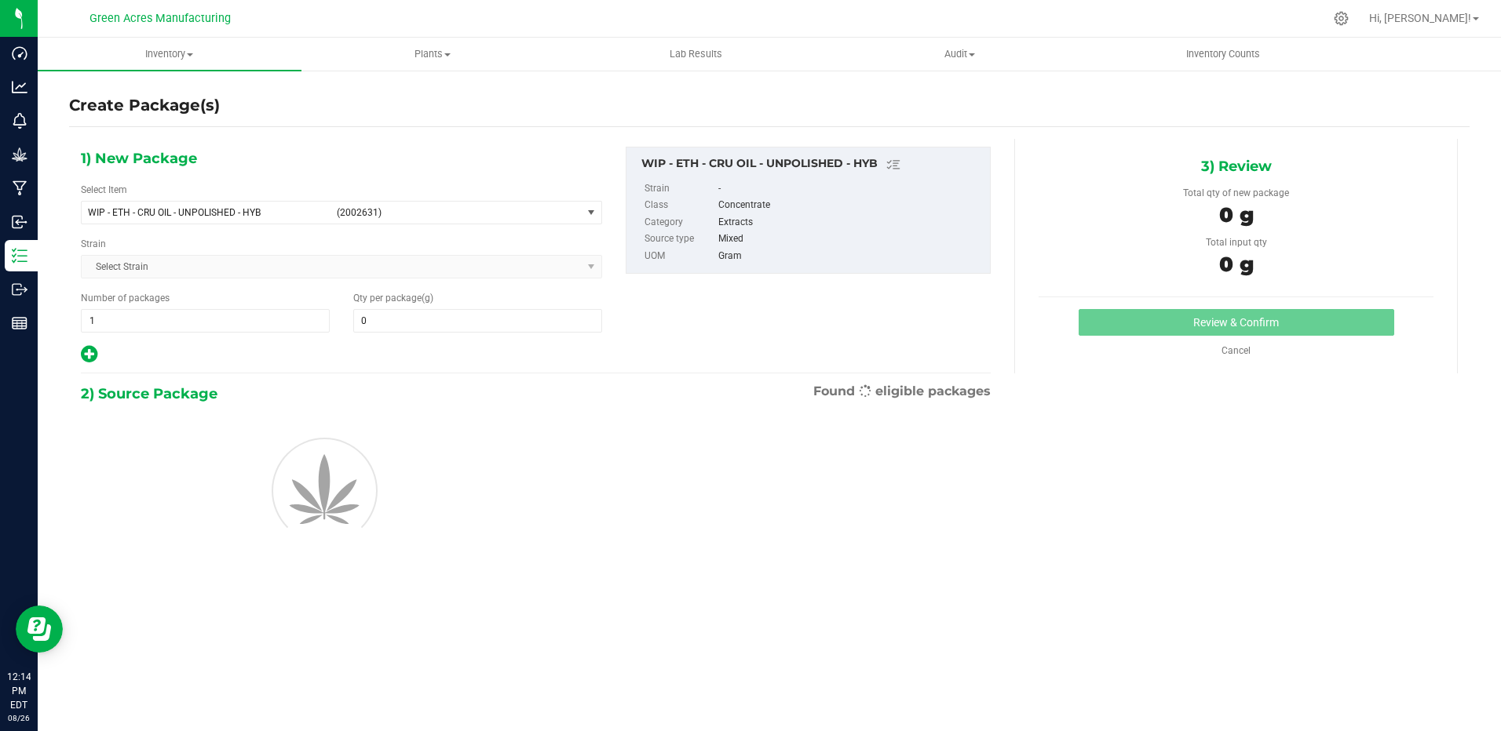
type input "0.0000"
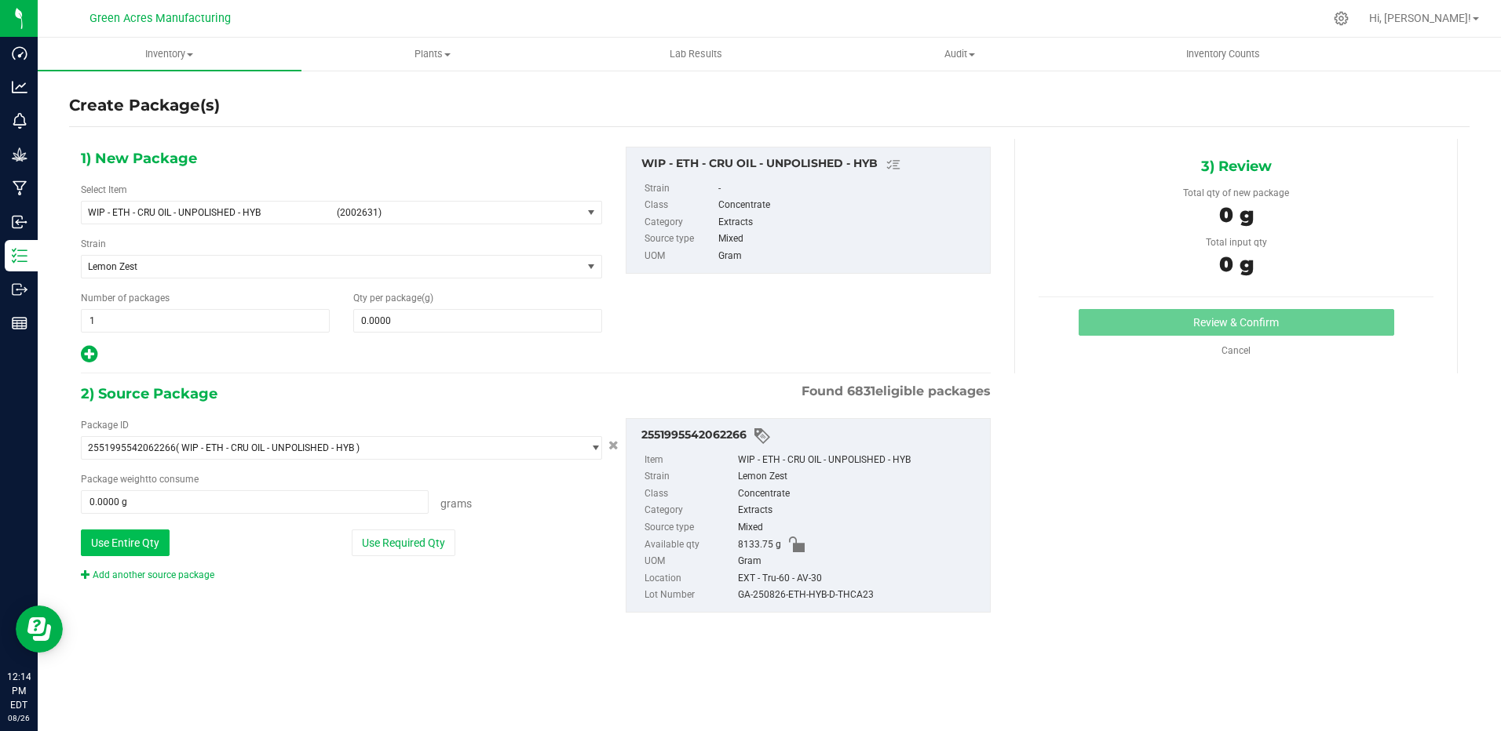
click at [152, 545] on button "Use Entire Qty" at bounding box center [125, 543] width 89 height 27
type input "8133.7500 g"
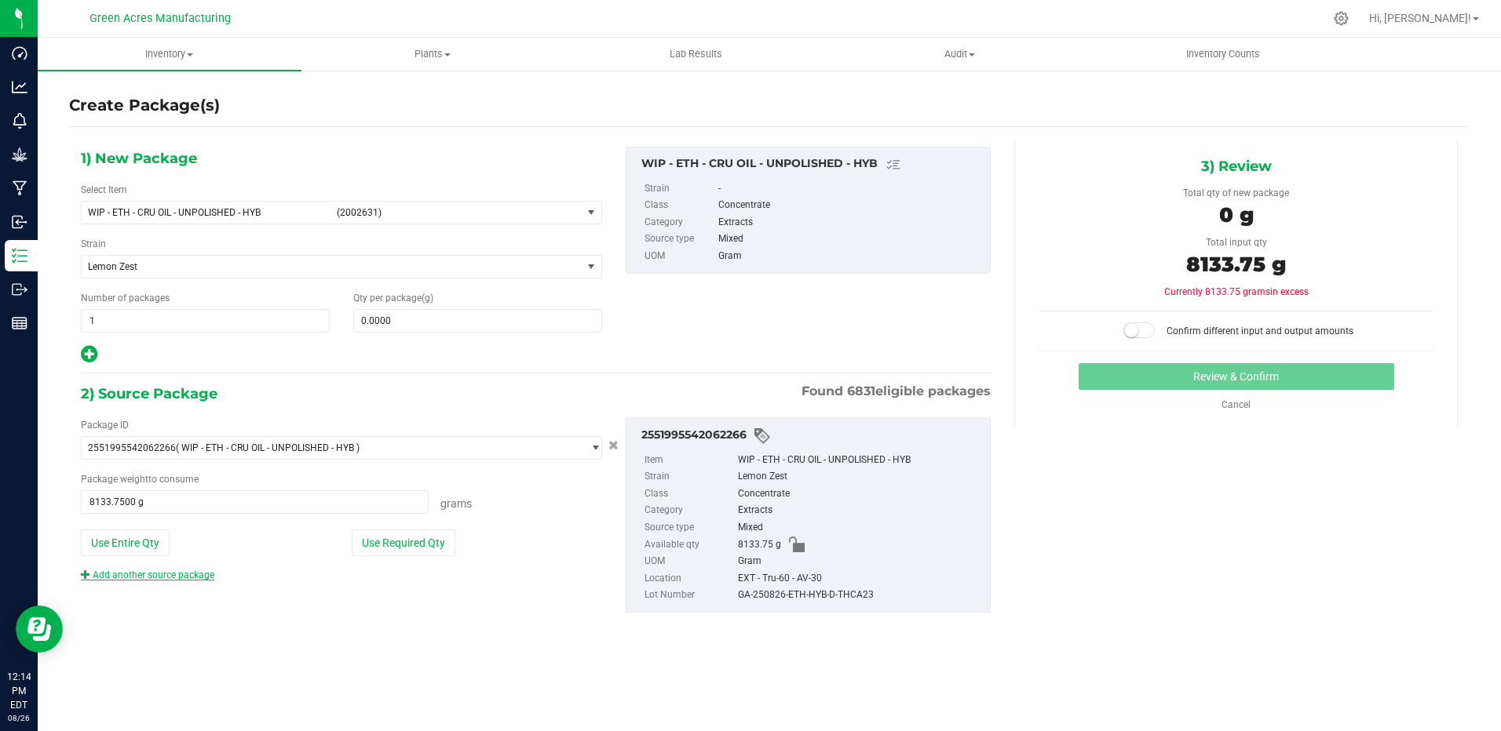
click at [166, 577] on link "Add another source package" at bounding box center [147, 575] width 133 height 11
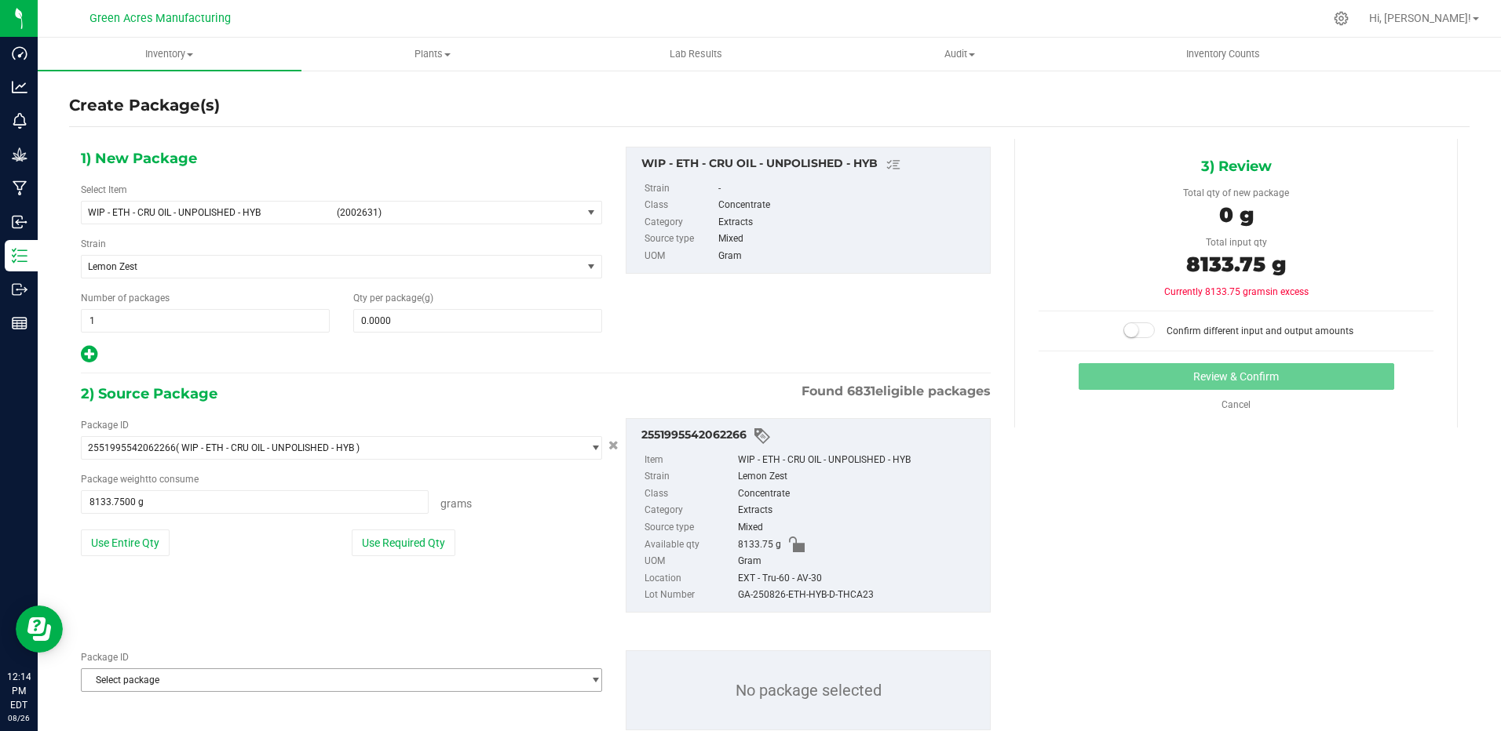
click at [435, 672] on span "Select package" at bounding box center [332, 680] width 500 height 22
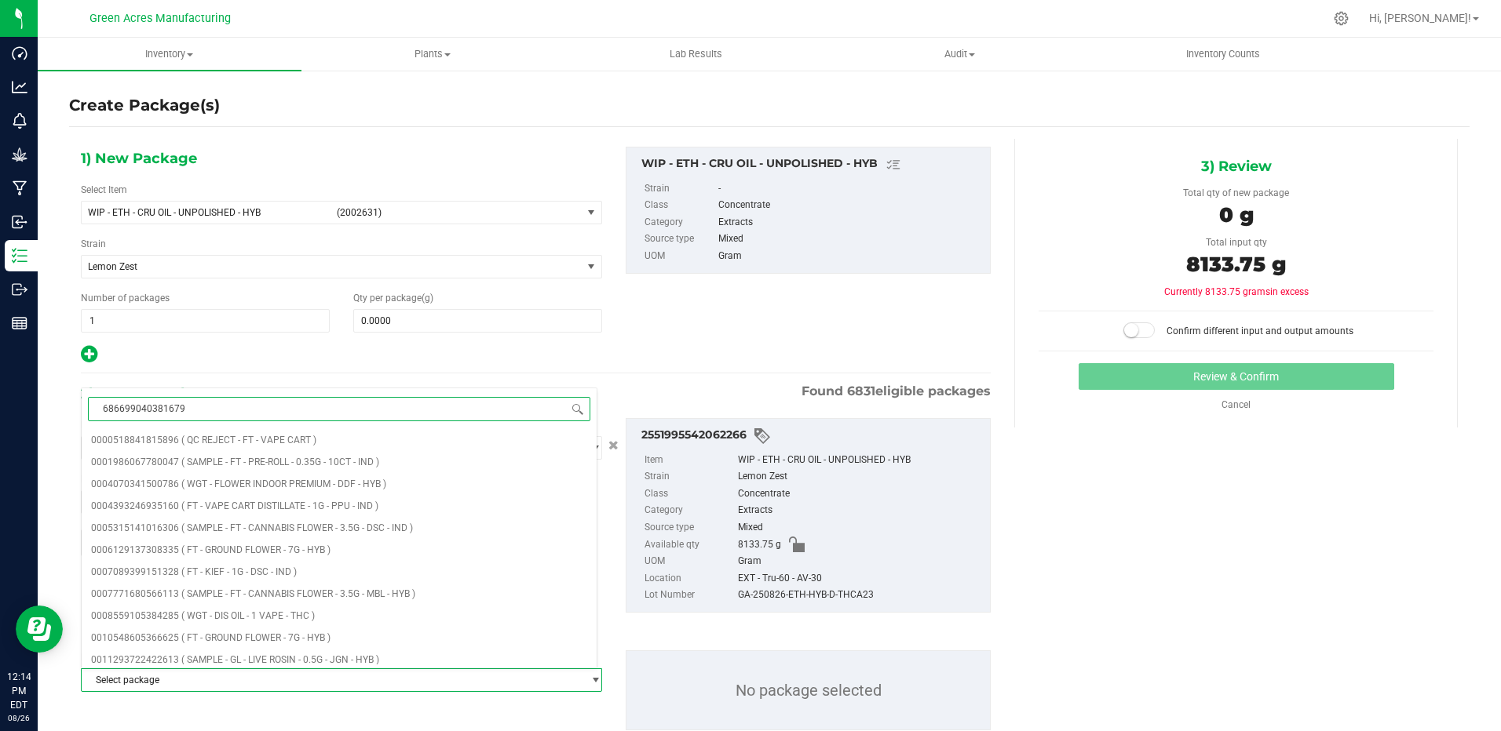
type input "6866990403816790"
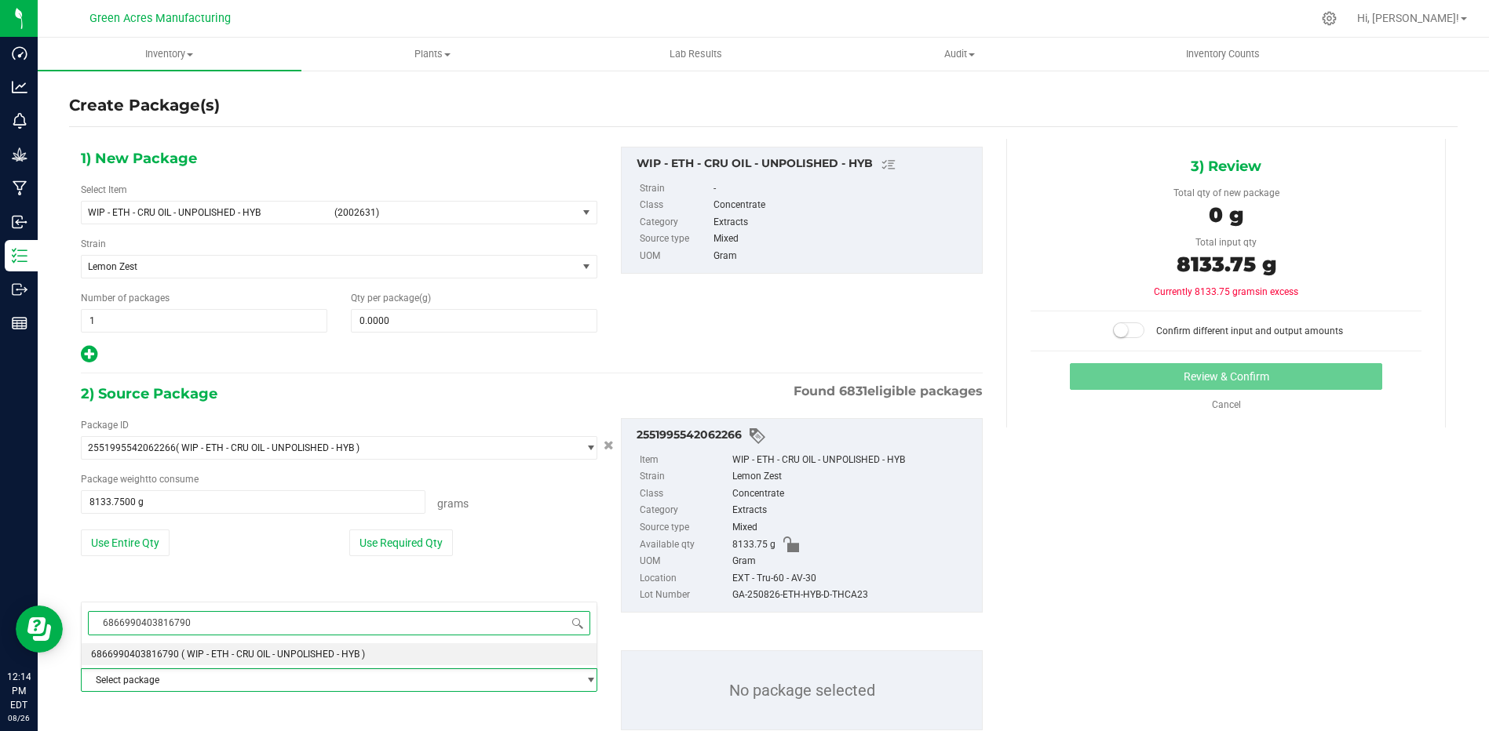
click at [286, 662] on li "6866990403816790 ( WIP - ETH - CRU OIL - UNPOLISHED - HYB )" at bounding box center [339, 655] width 515 height 22
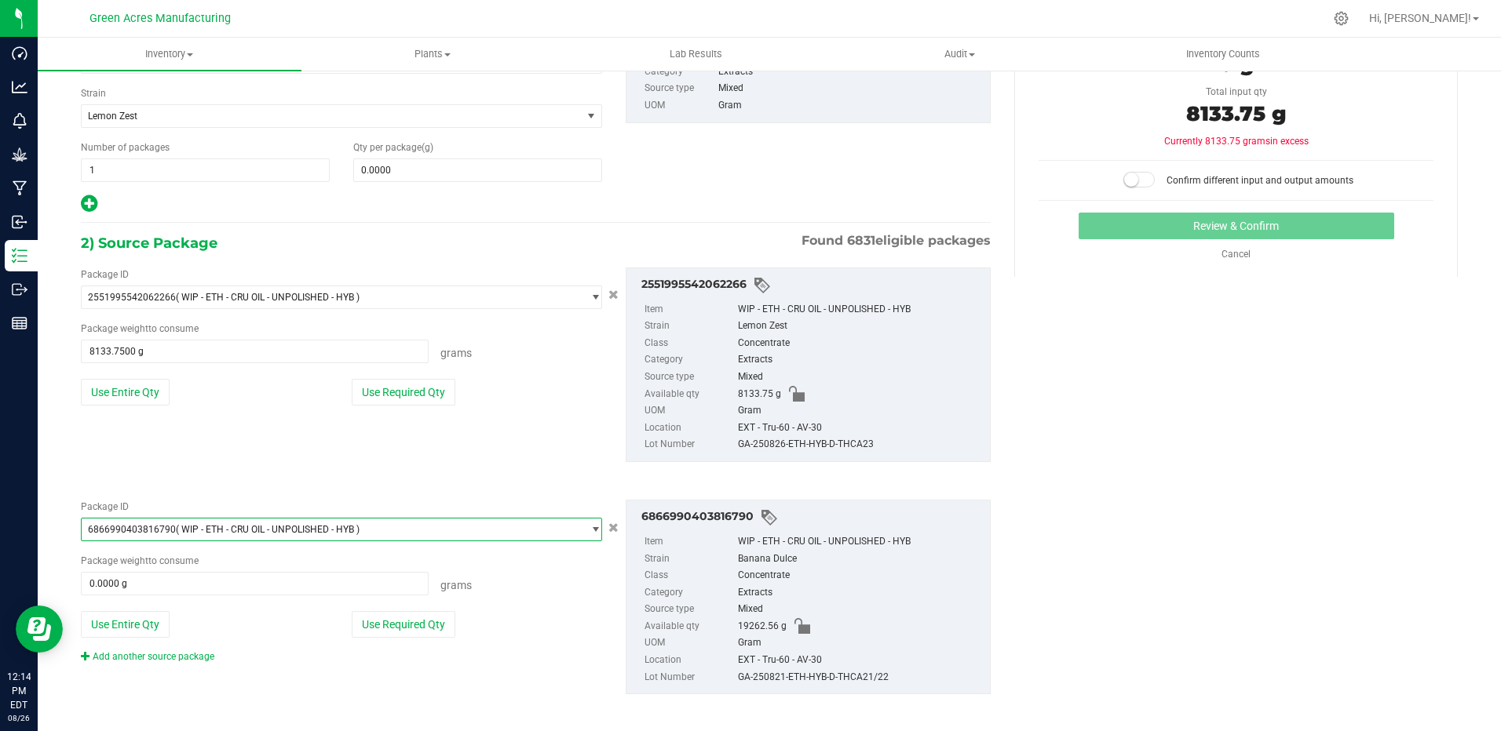
scroll to position [157, 0]
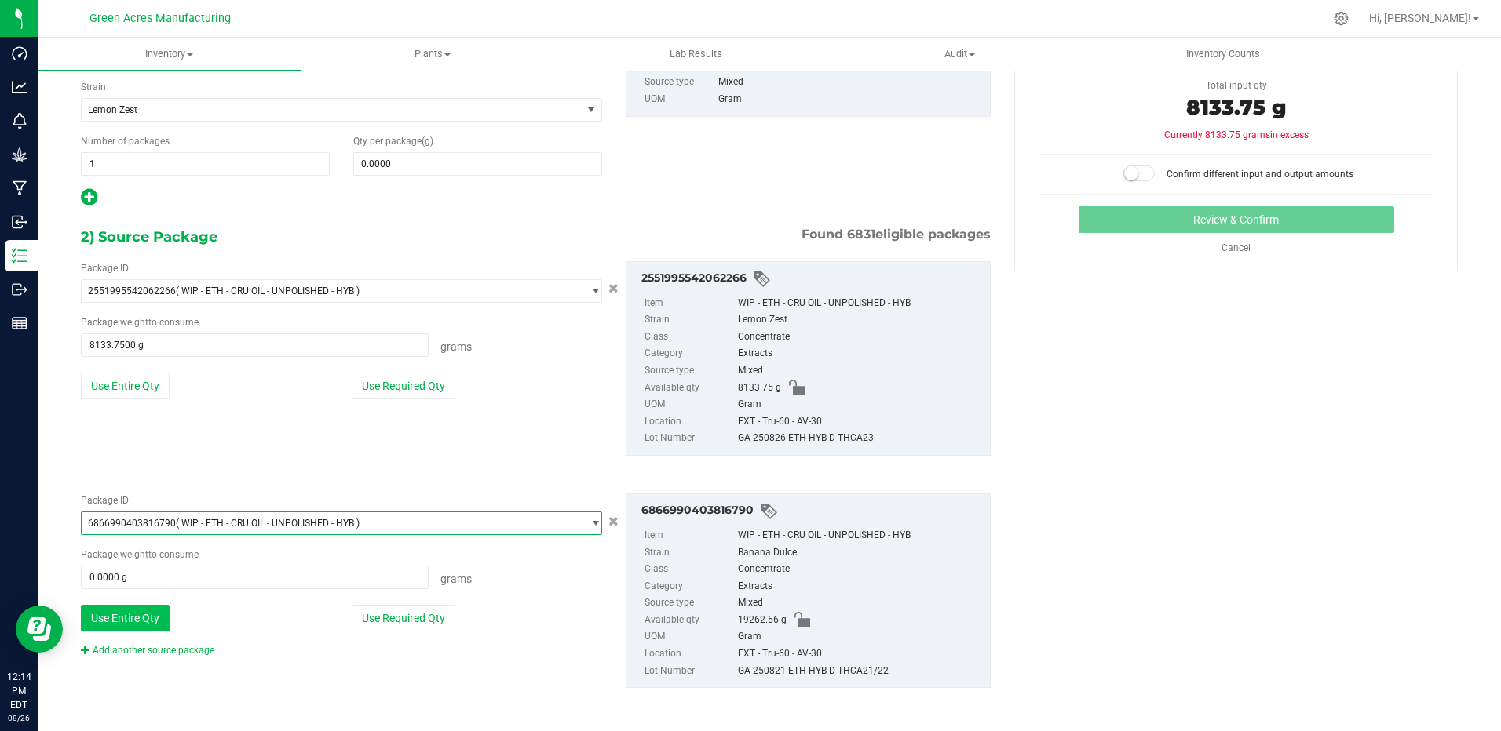
click at [141, 612] on button "Use Entire Qty" at bounding box center [125, 618] width 89 height 27
type input "19262.5600 g"
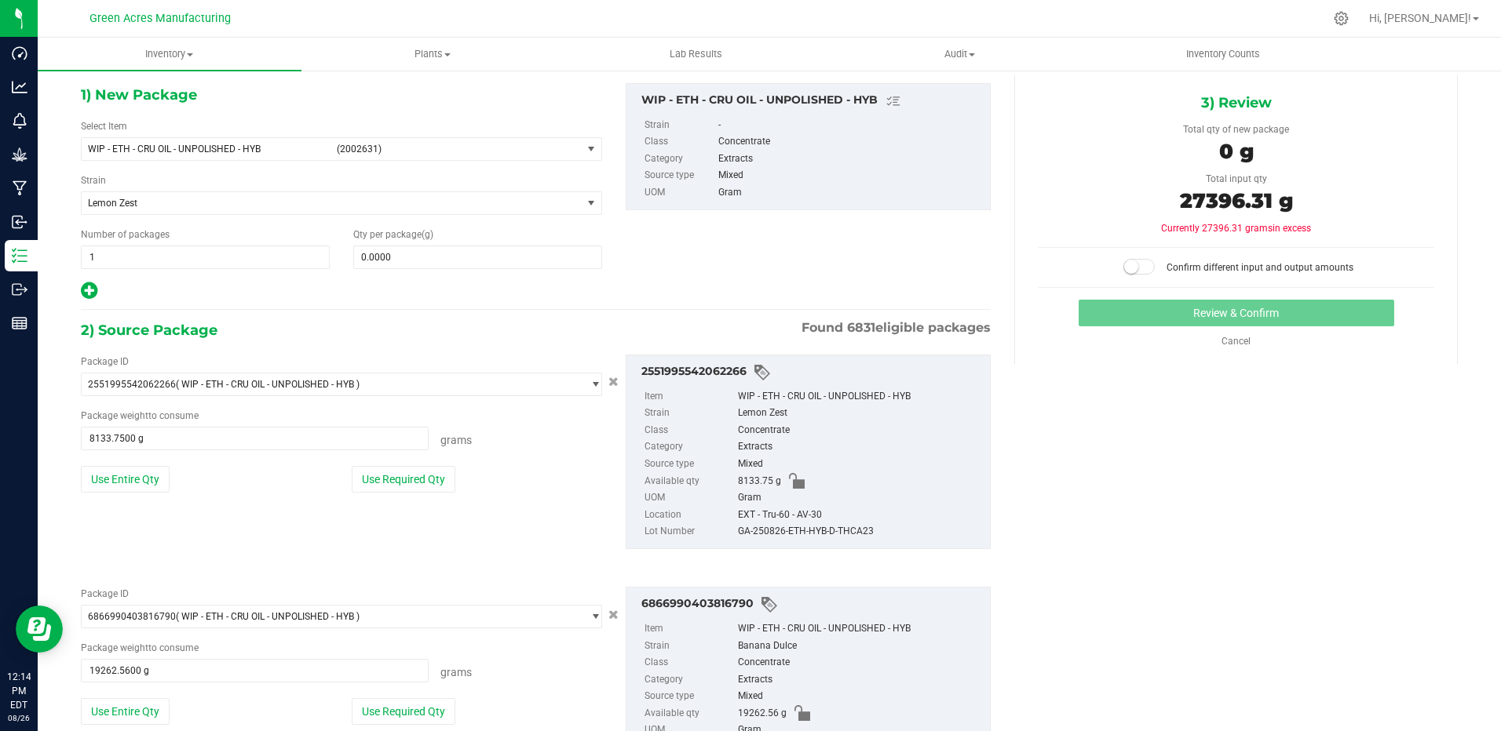
scroll to position [0, 0]
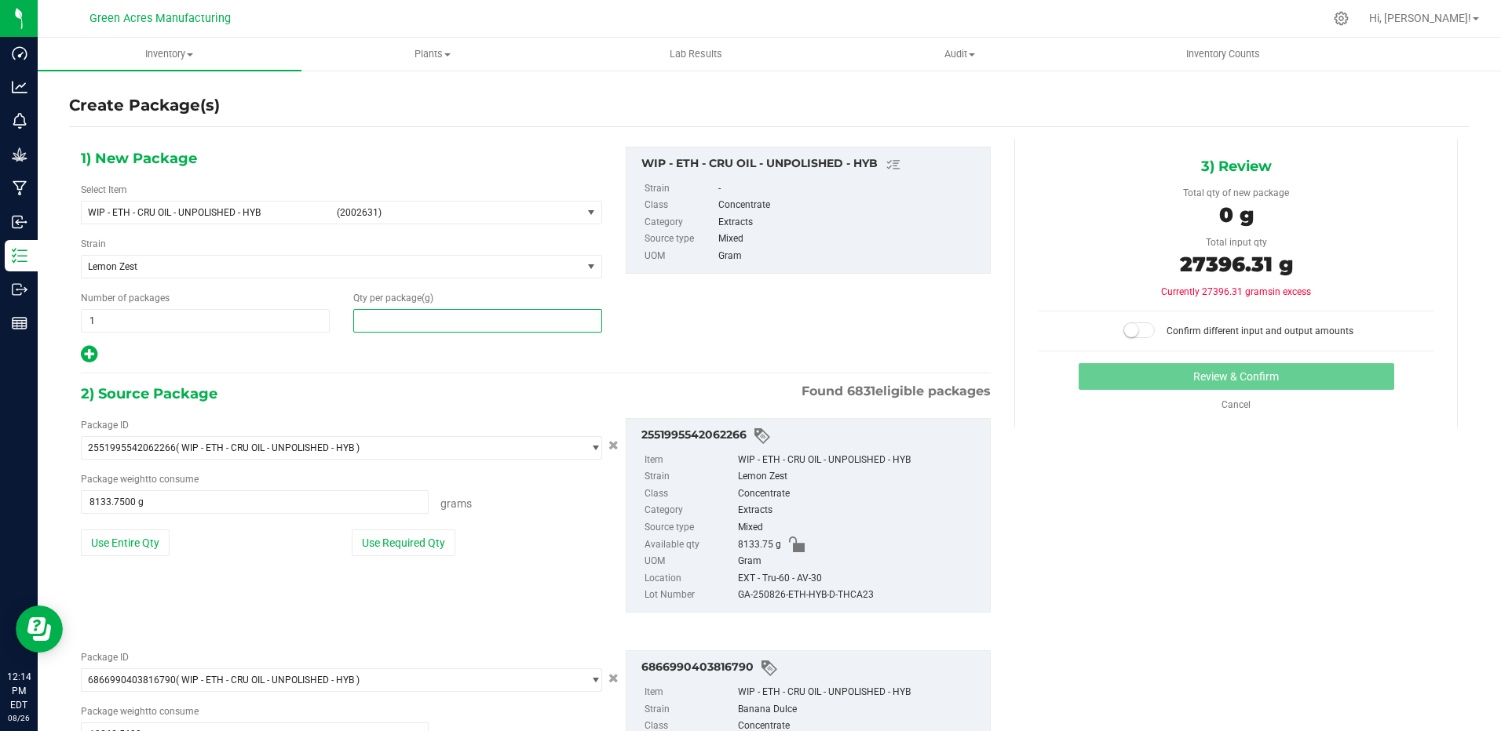
click at [432, 323] on span at bounding box center [477, 321] width 249 height 24
type input "27396.31"
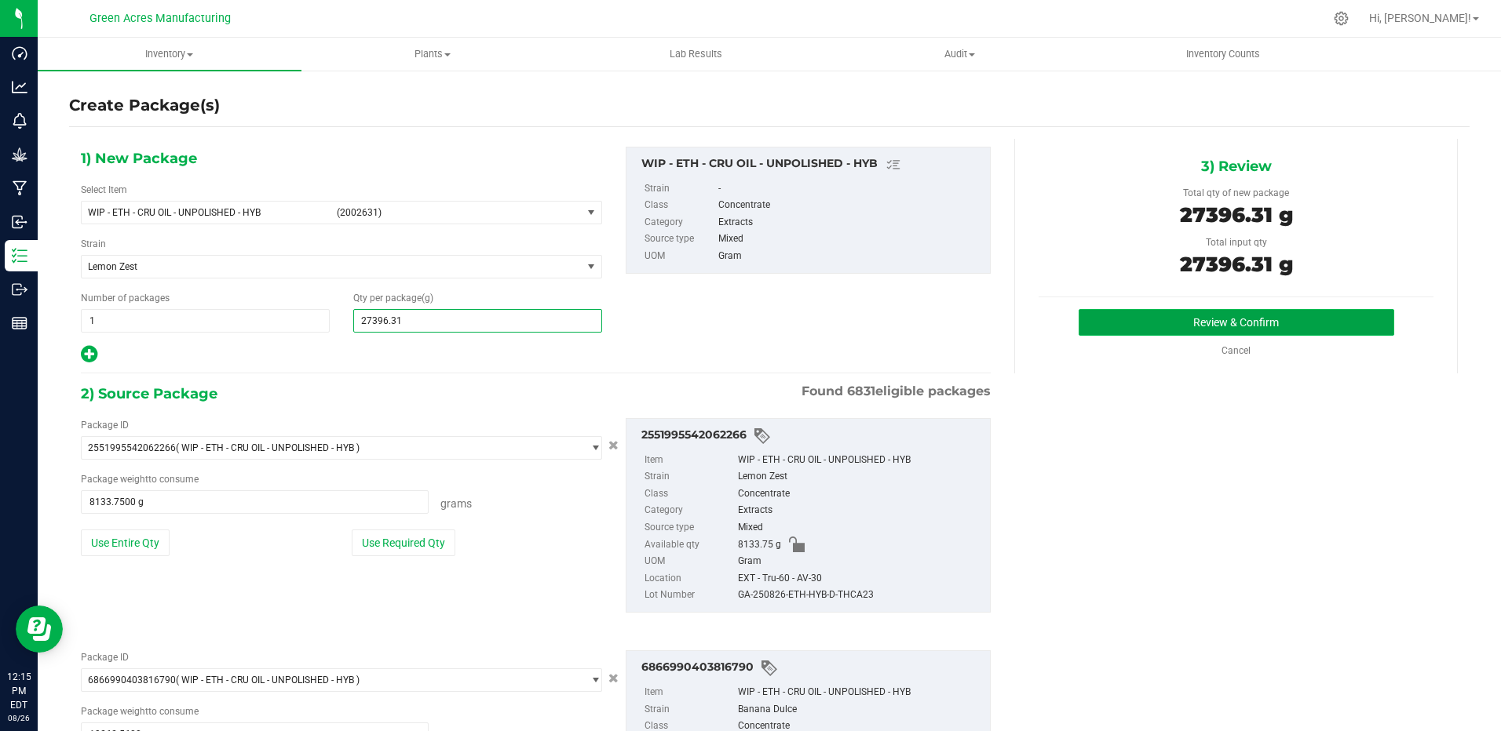
type input "27,396.3100"
click at [1176, 331] on button "Review & Confirm" at bounding box center [1235, 322] width 315 height 27
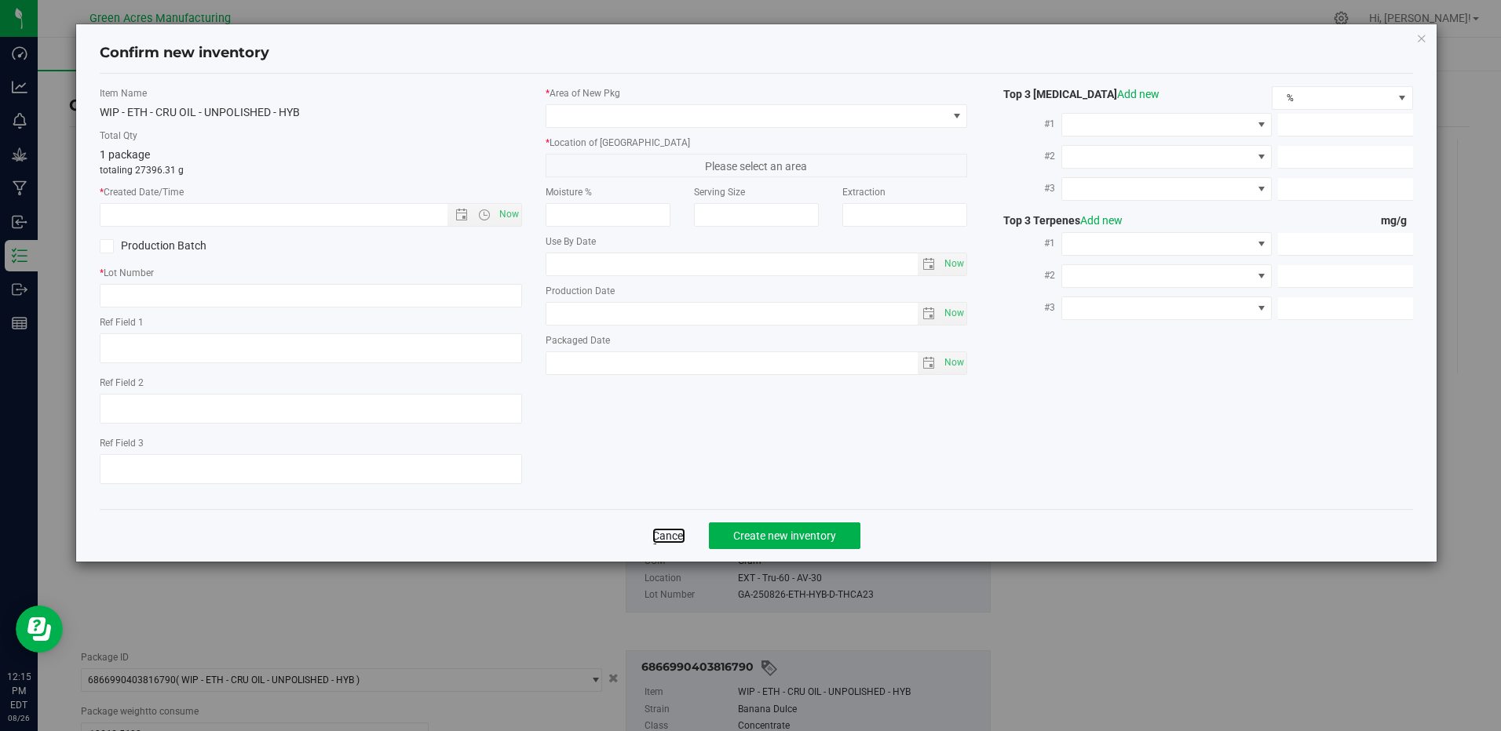
drag, startPoint x: 672, startPoint y: 533, endPoint x: 692, endPoint y: 533, distance: 20.4
click at [672, 533] on link "Cancel" at bounding box center [668, 536] width 33 height 16
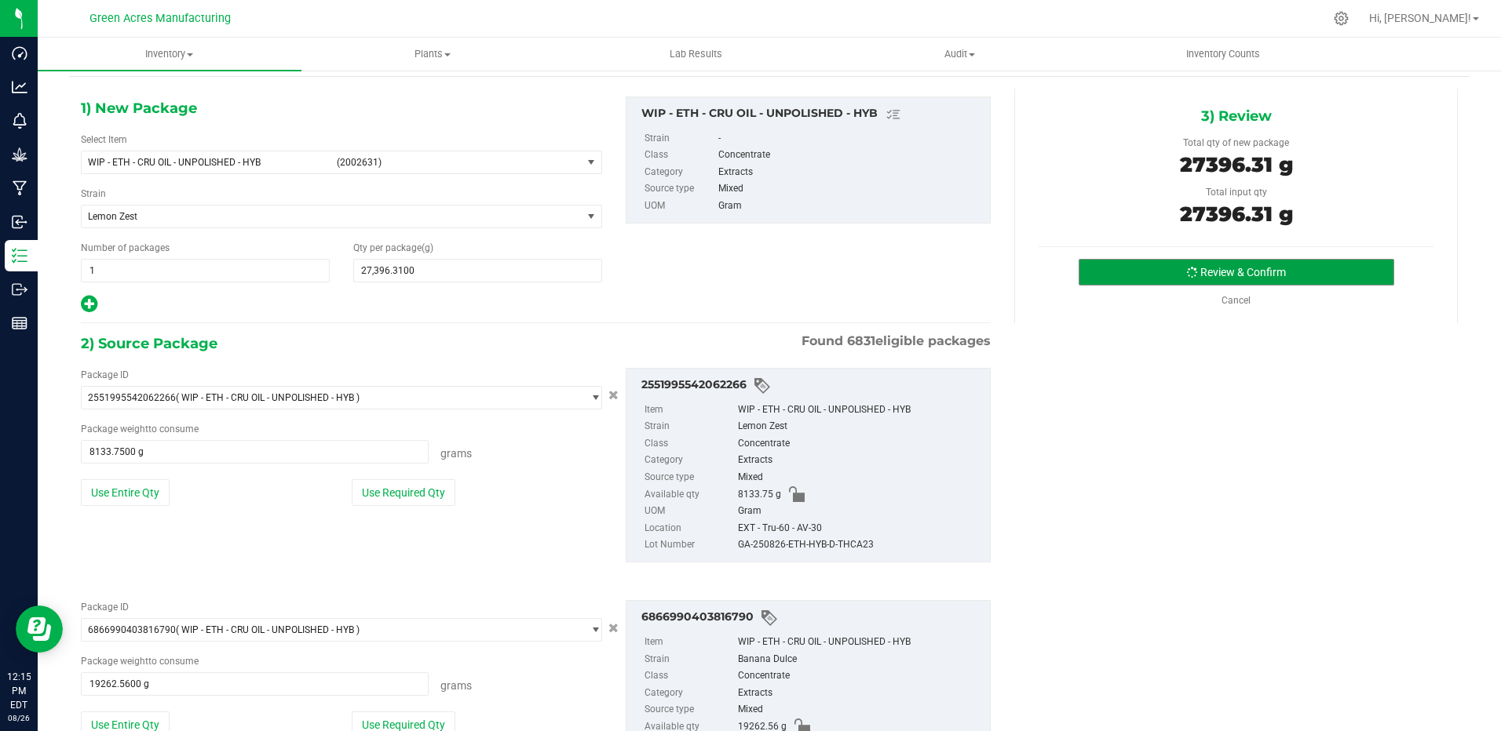
scroll to position [78, 0]
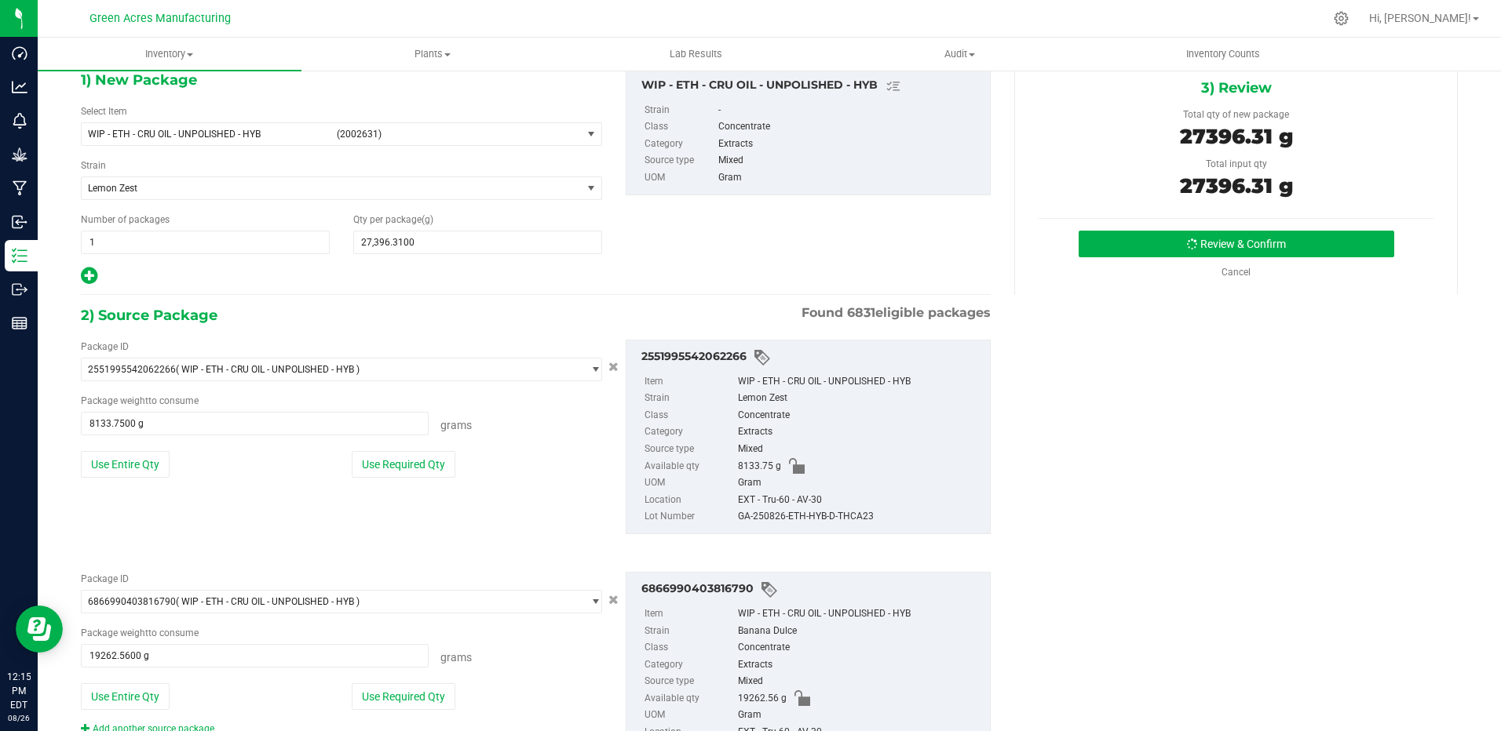
drag, startPoint x: 733, startPoint y: 520, endPoint x: 879, endPoint y: 519, distance: 146.0
click at [879, 519] on div "GA-250826-ETH-HYB-D-THCA23" at bounding box center [860, 517] width 244 height 17
drag, startPoint x: 879, startPoint y: 519, endPoint x: 852, endPoint y: 520, distance: 26.7
copy div "GA-250826-ETH-HYB-D-THCA23"
click at [1144, 233] on button "Review & Confirm" at bounding box center [1235, 244] width 315 height 27
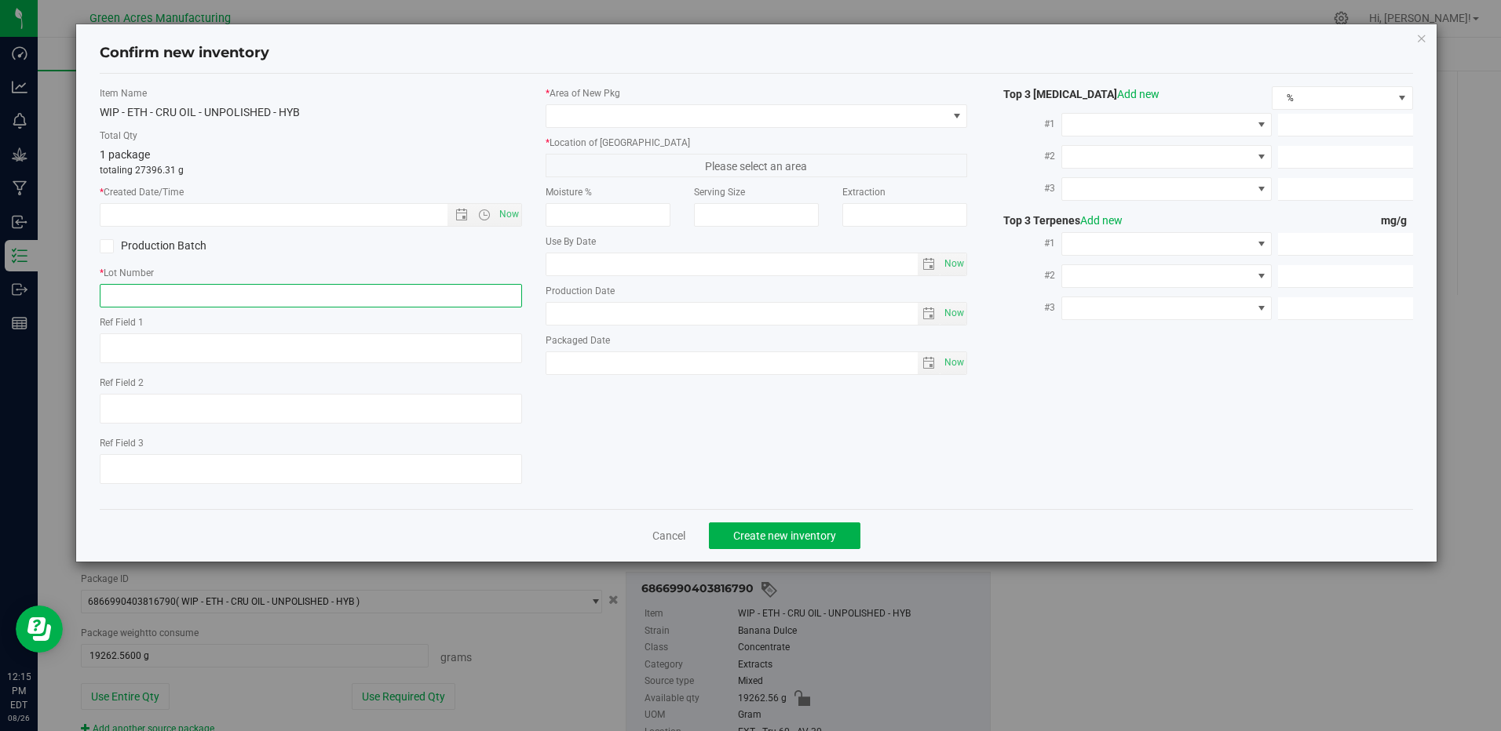
paste input "GA-250826-ETH-HYB-D-THCA23"
click at [230, 300] on input "GA-250826-ETH-HYB-D-THCA23" at bounding box center [310, 296] width 421 height 24
type input "GA-250826-ETH-HYB-D-THCA21-23"
click at [510, 214] on span "Now" at bounding box center [508, 214] width 27 height 23
type input "[DATE] 12:15 PM"
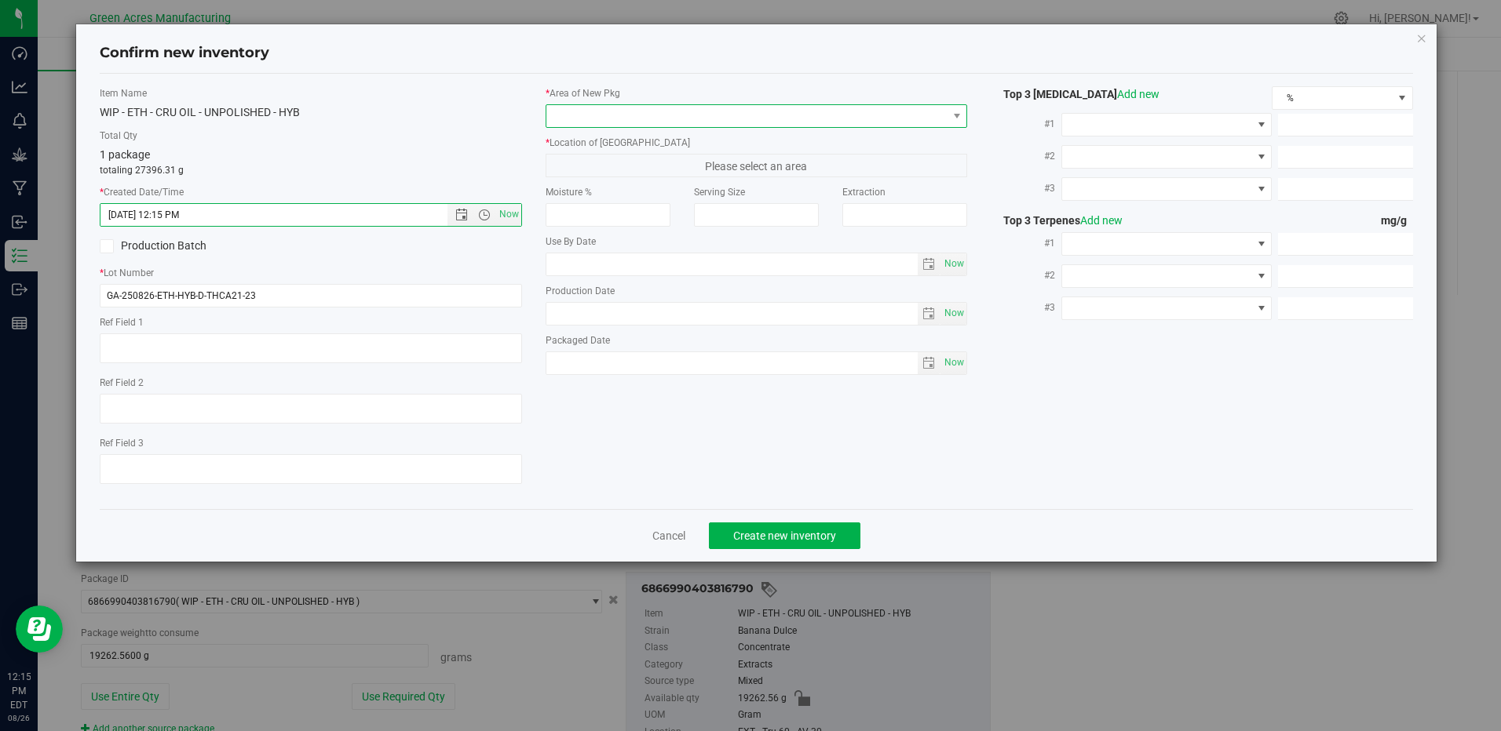
click at [804, 124] on span at bounding box center [746, 116] width 400 height 22
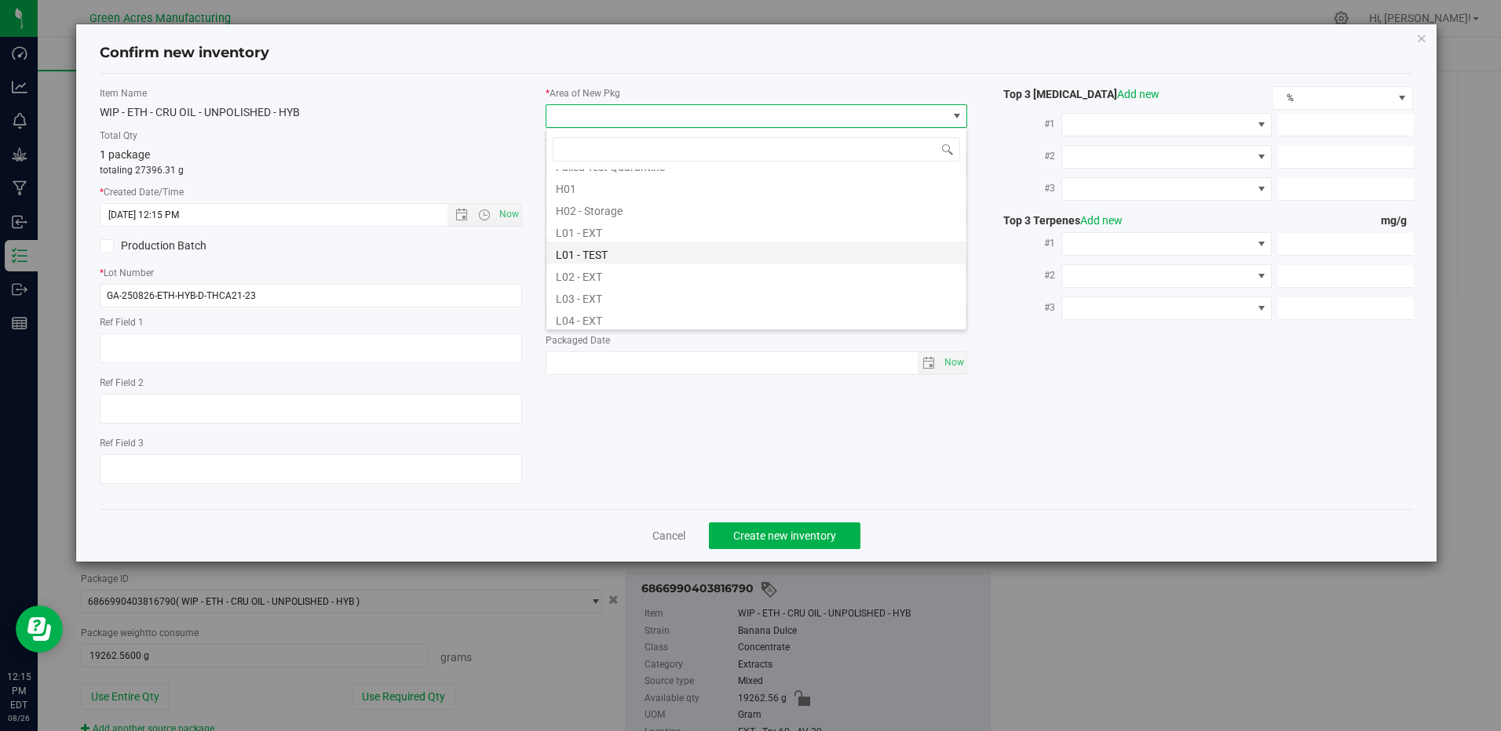
scroll to position [314, 0]
click at [599, 235] on li "L04 - EXT" at bounding box center [756, 240] width 420 height 22
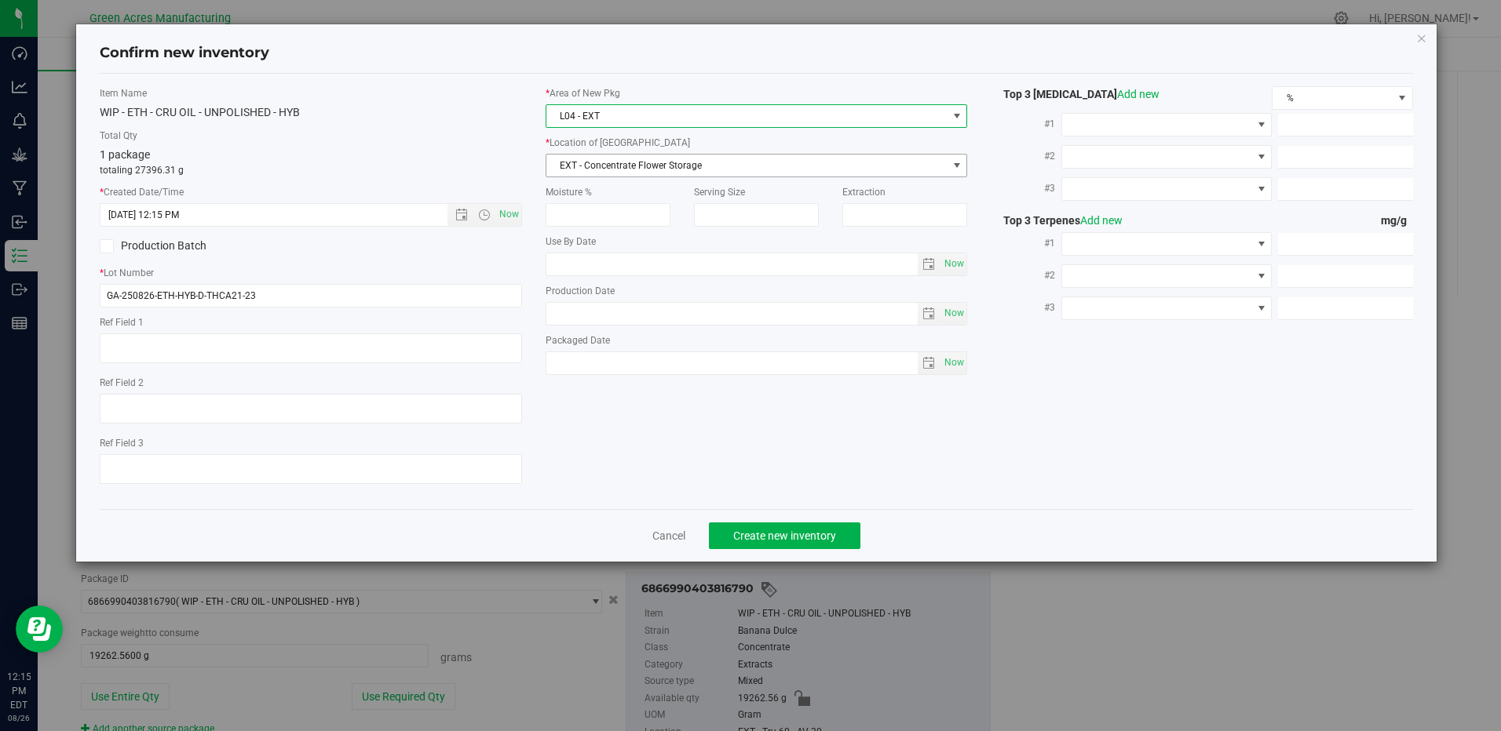
click at [663, 158] on span "EXT - Concentrate Flower Storage" at bounding box center [746, 166] width 400 height 22
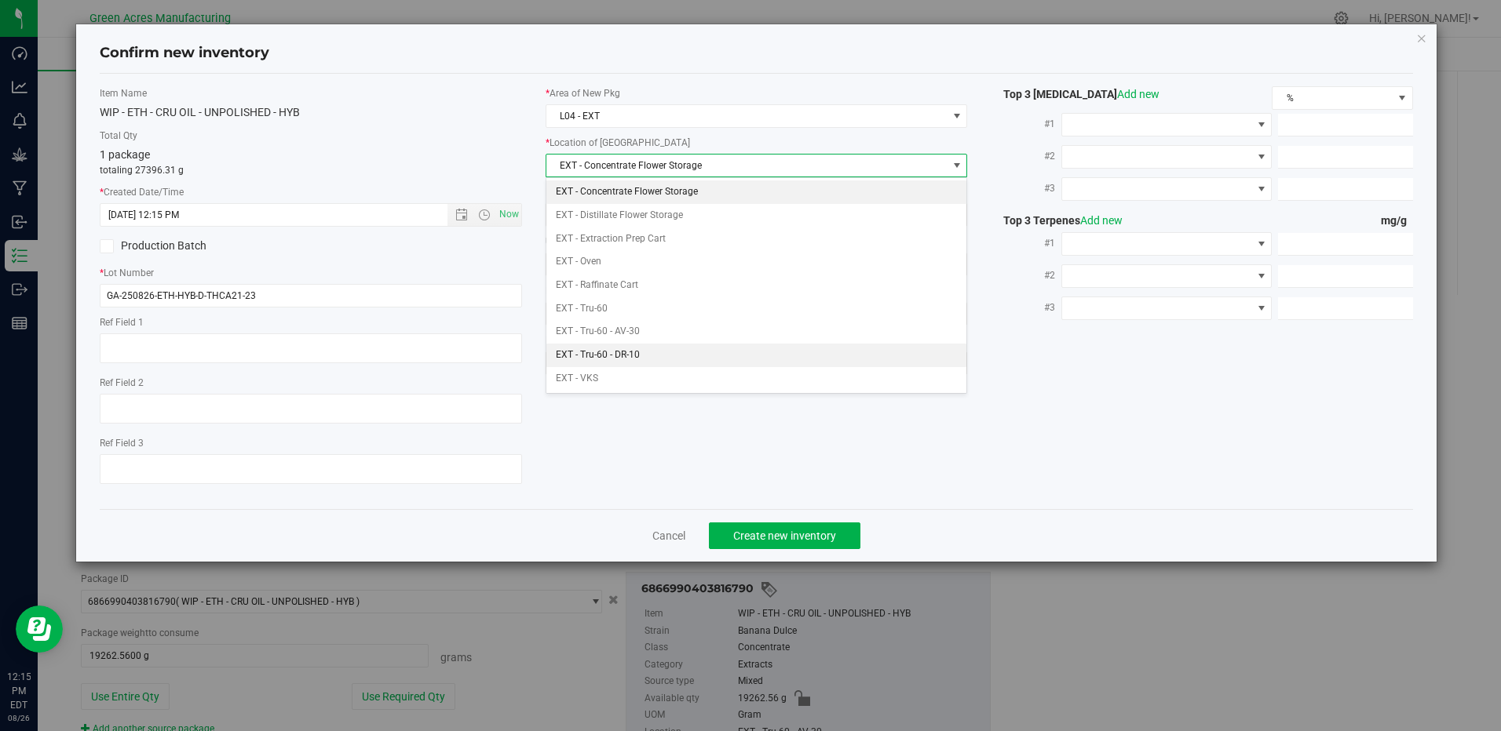
click at [626, 349] on li "EXT - Tru-60 - DR-10" at bounding box center [756, 356] width 420 height 24
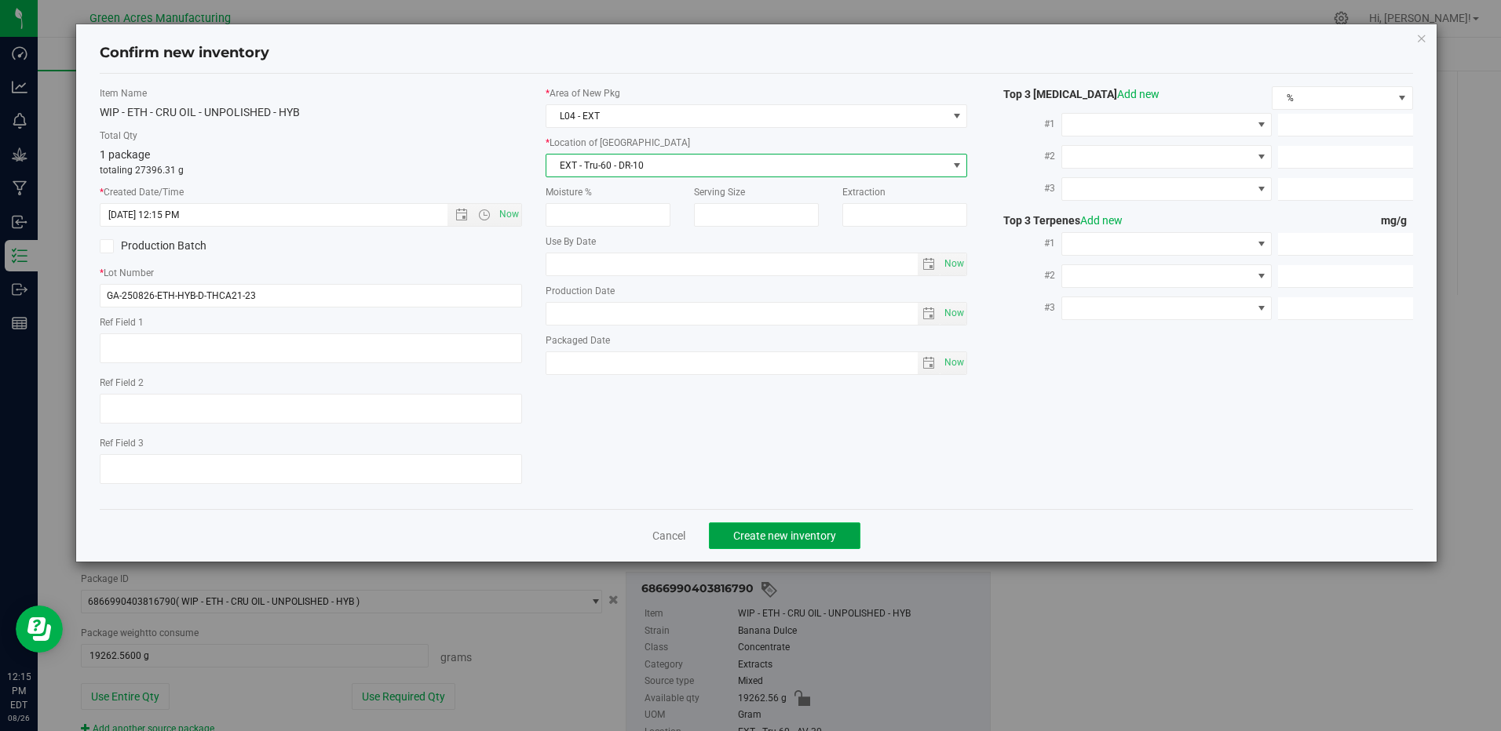
click at [773, 532] on span "Create new inventory" at bounding box center [784, 536] width 103 height 13
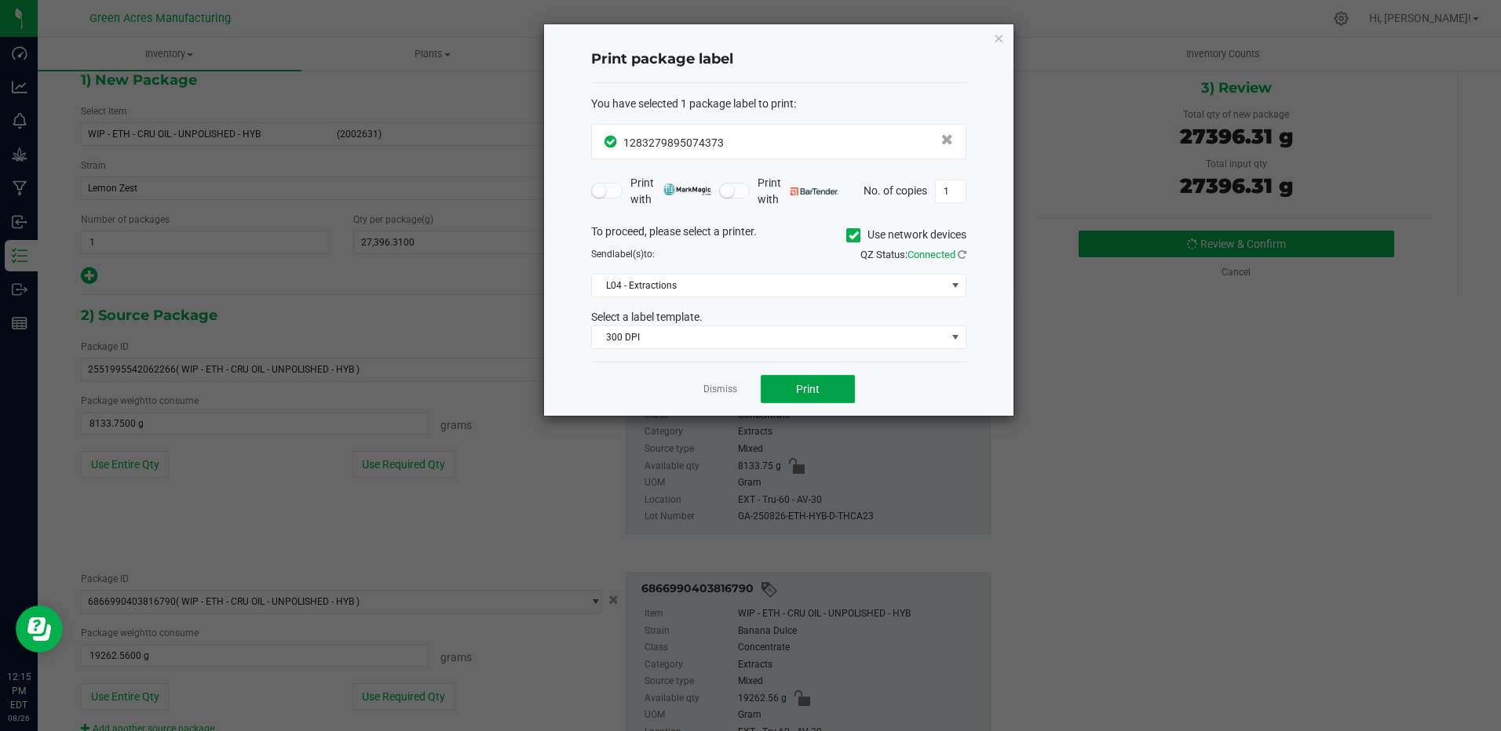
click at [798, 385] on span "Print" at bounding box center [808, 389] width 24 height 13
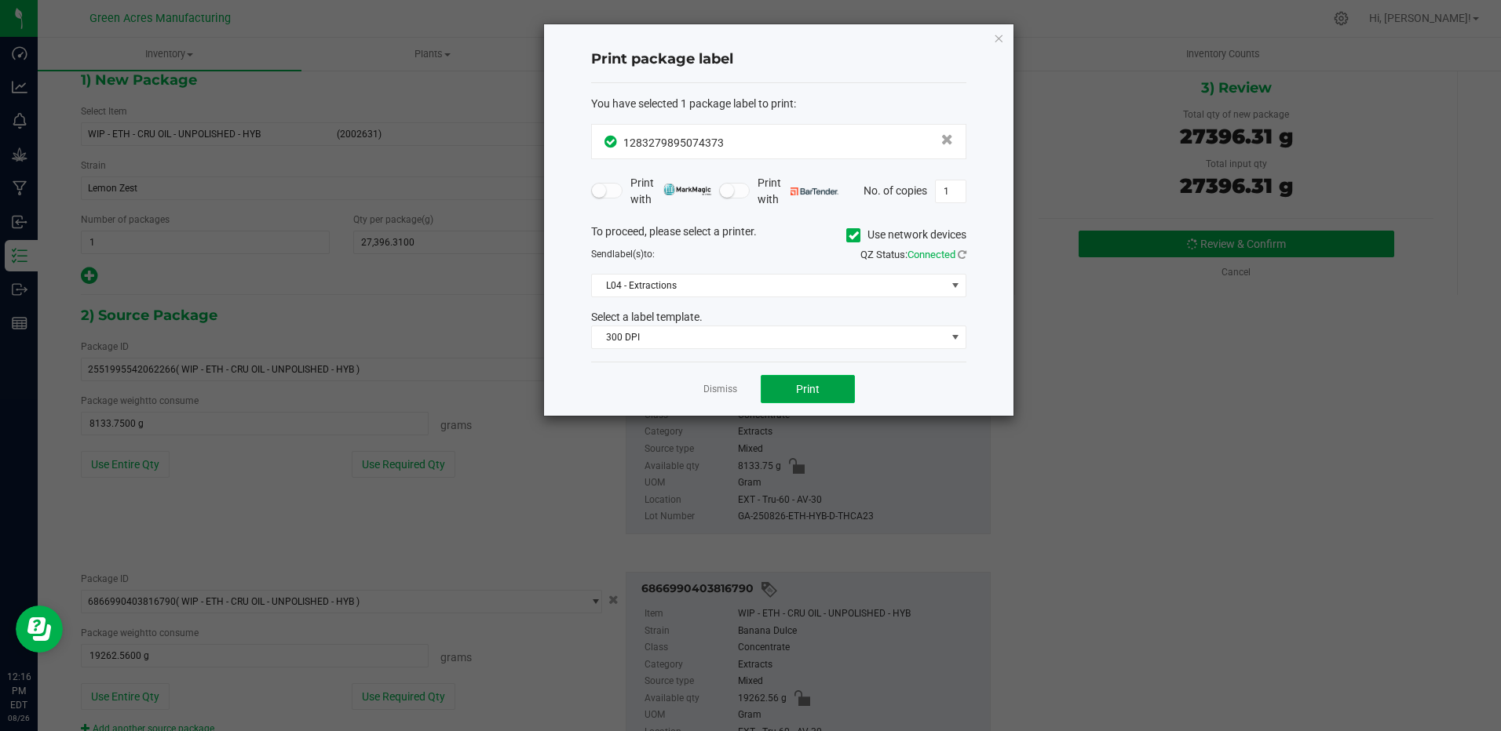
click at [798, 385] on span "Print" at bounding box center [808, 389] width 24 height 13
